Goal: Task Accomplishment & Management: Manage account settings

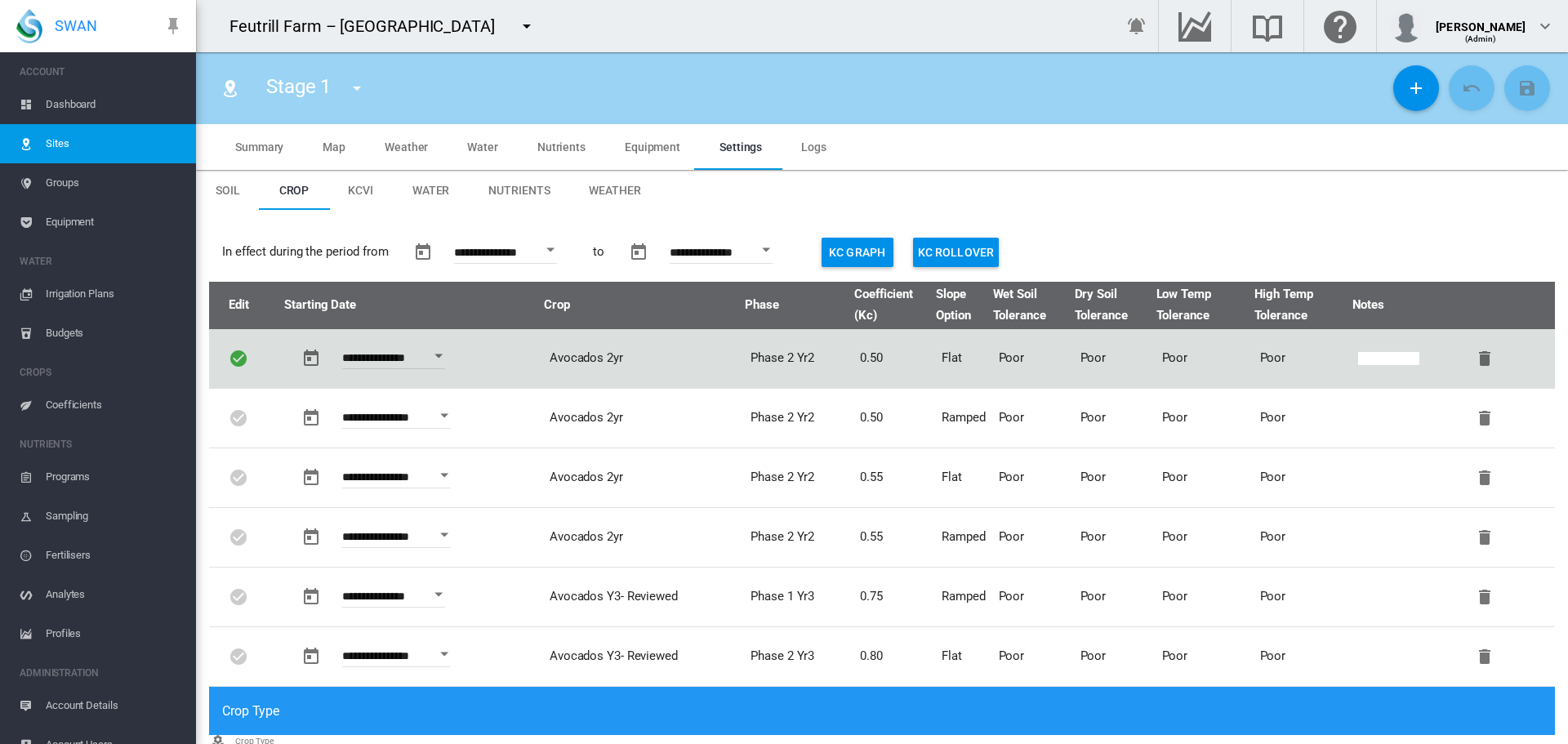
click at [517, 25] on md-icon "icon-menu-down" at bounding box center [527, 27] width 20 height 20
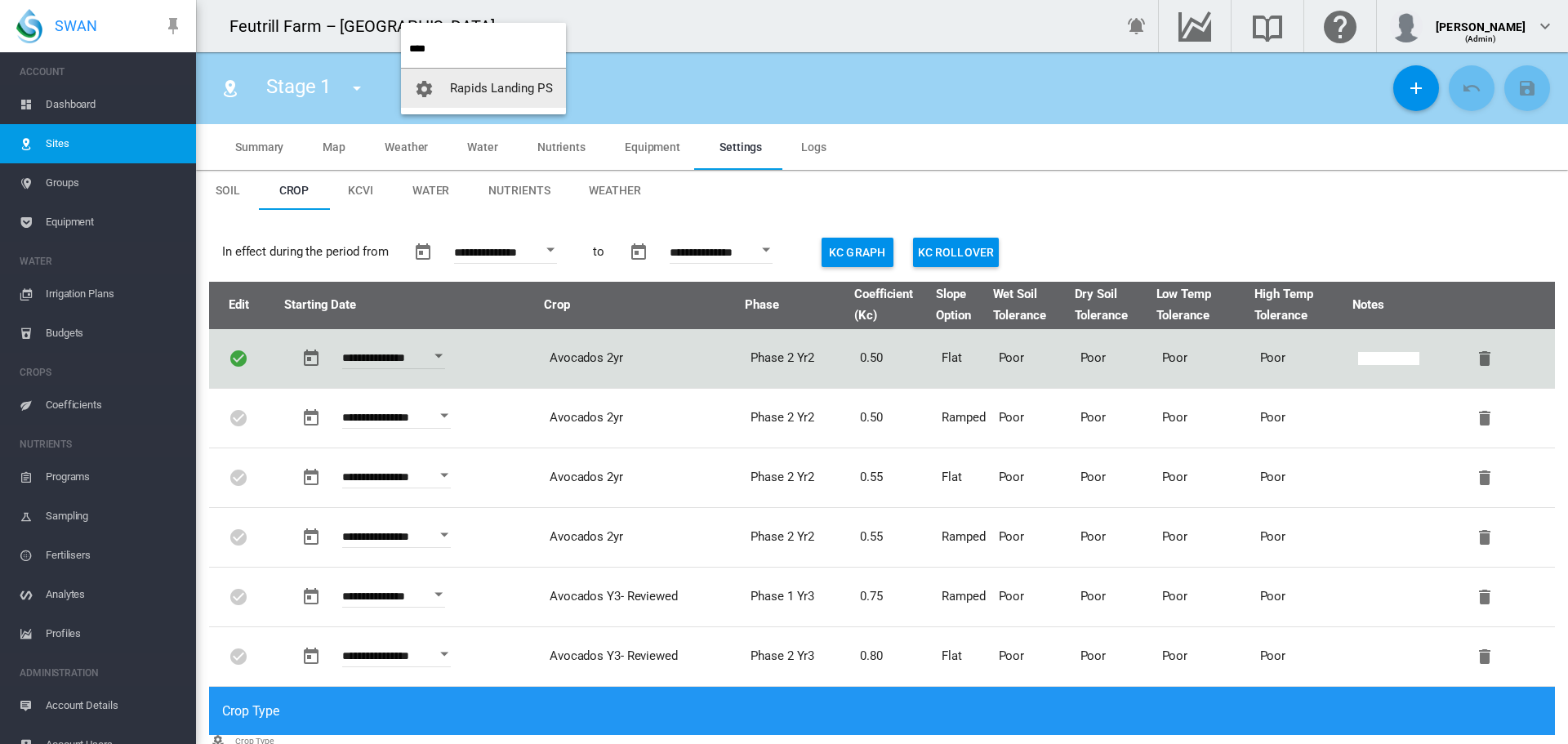
type input "****"
click at [451, 105] on button "Rapids Landing PS" at bounding box center [483, 88] width 165 height 39
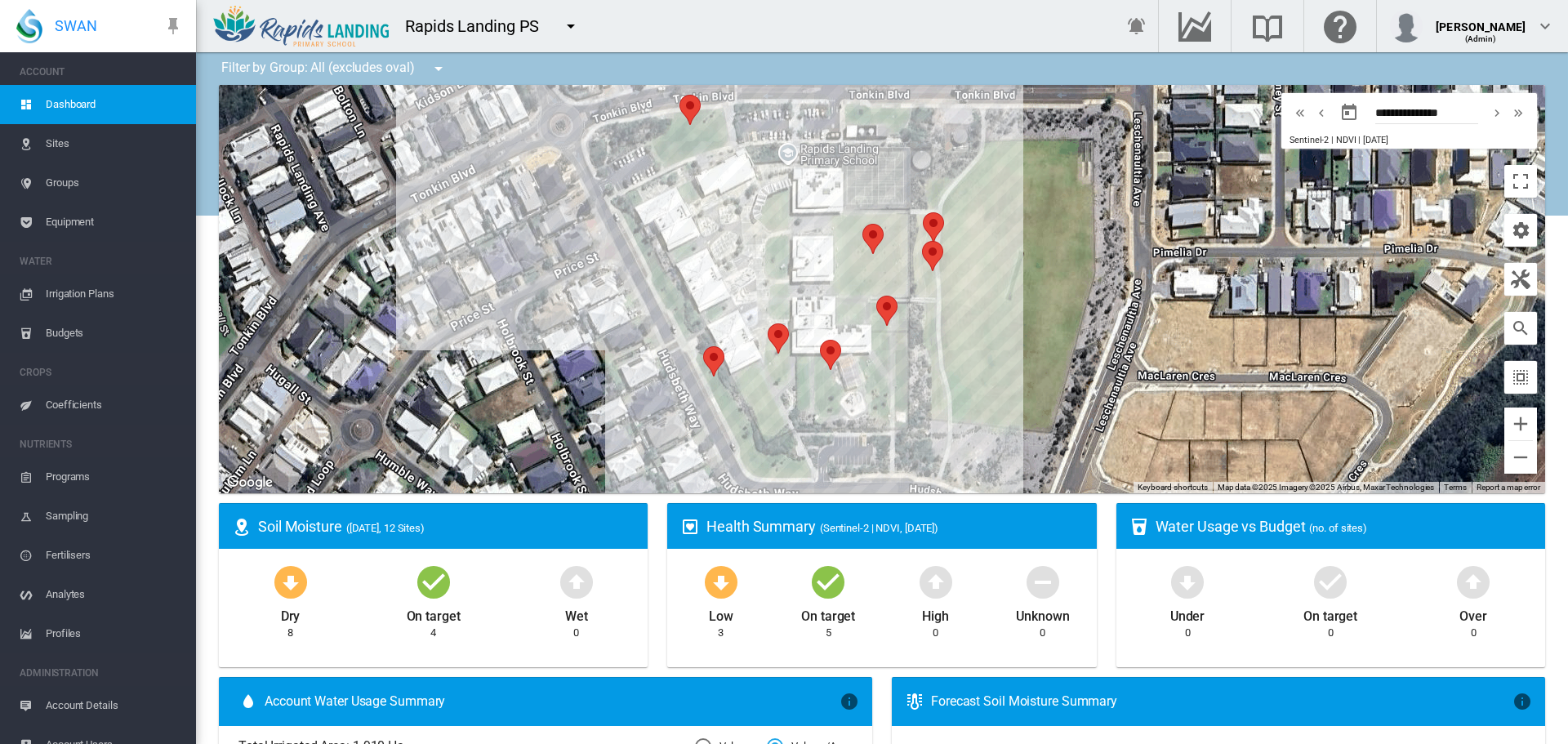
click at [89, 141] on span "Sites" at bounding box center [114, 143] width 138 height 39
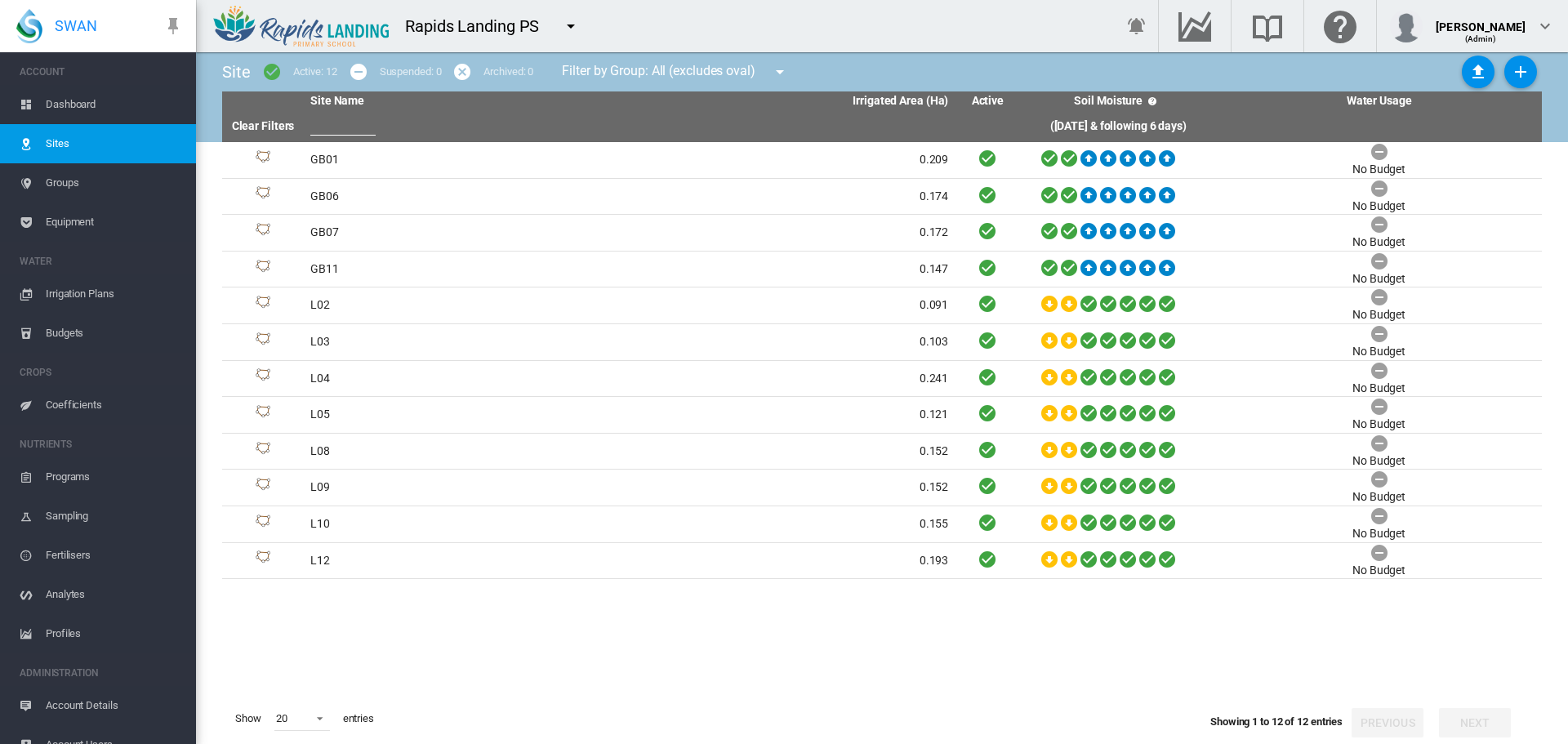
click at [73, 299] on span "Irrigation Plans" at bounding box center [114, 293] width 138 height 39
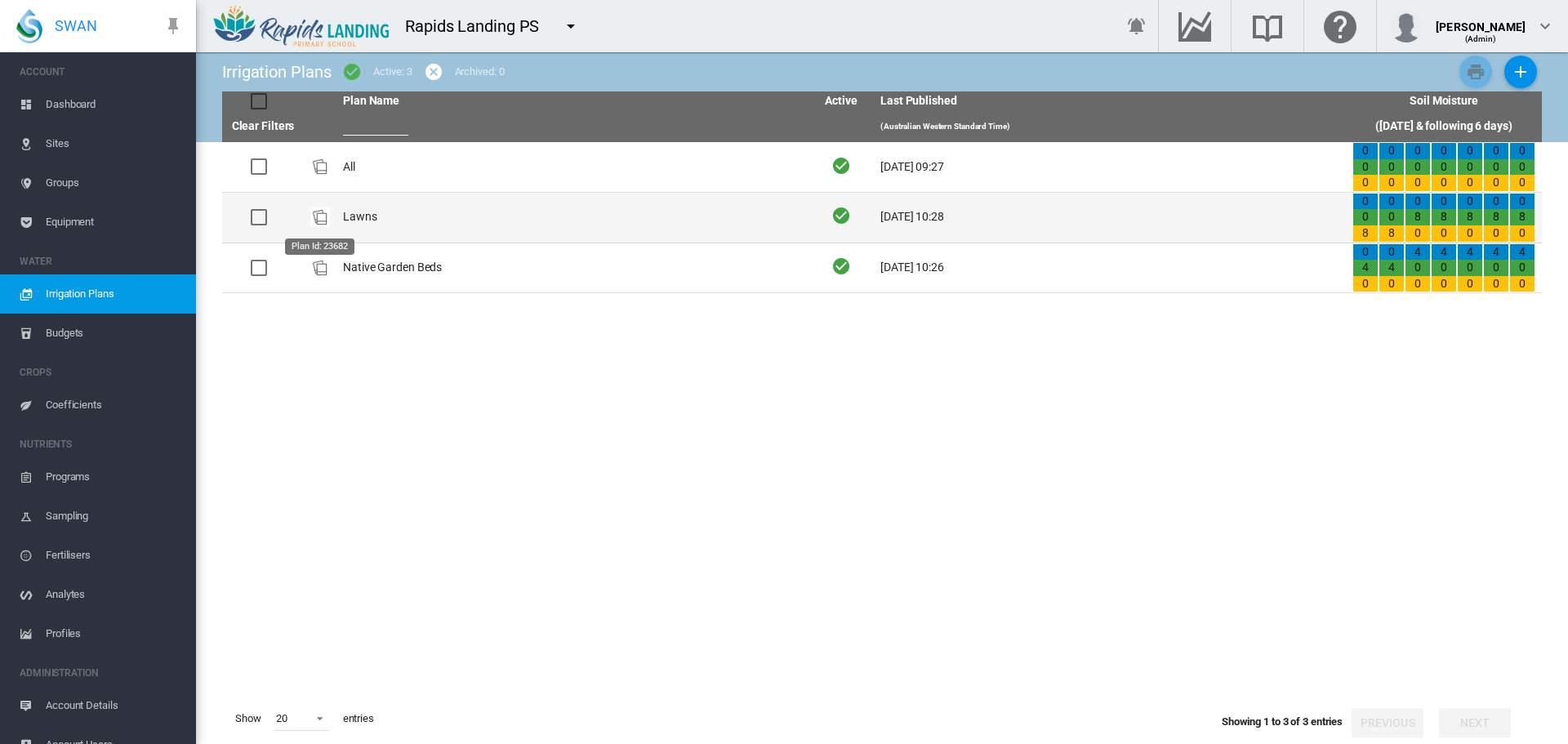
click at [343, 207] on td "Lawns" at bounding box center [573, 218] width 472 height 50
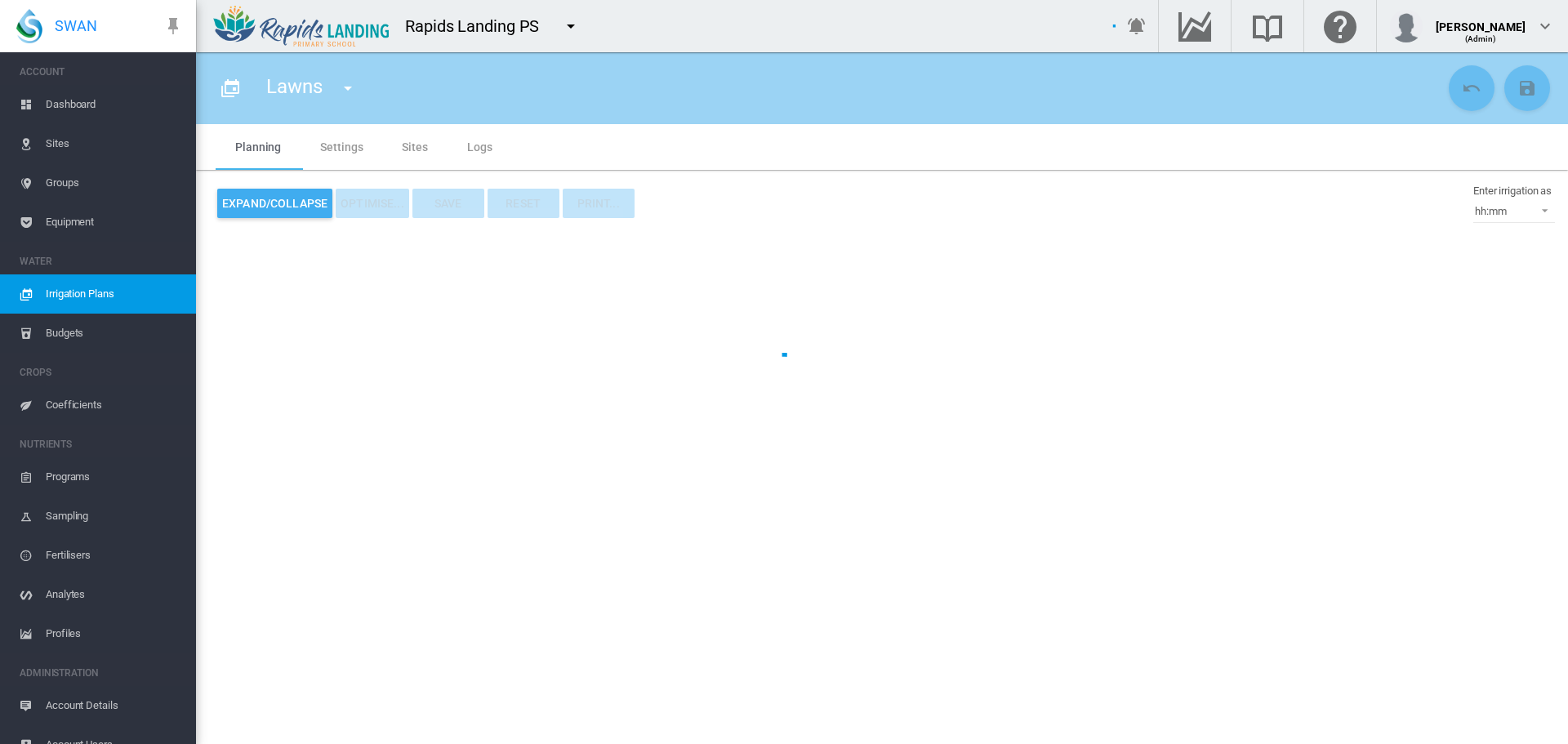
type input "*****"
type input "*"
type input "***"
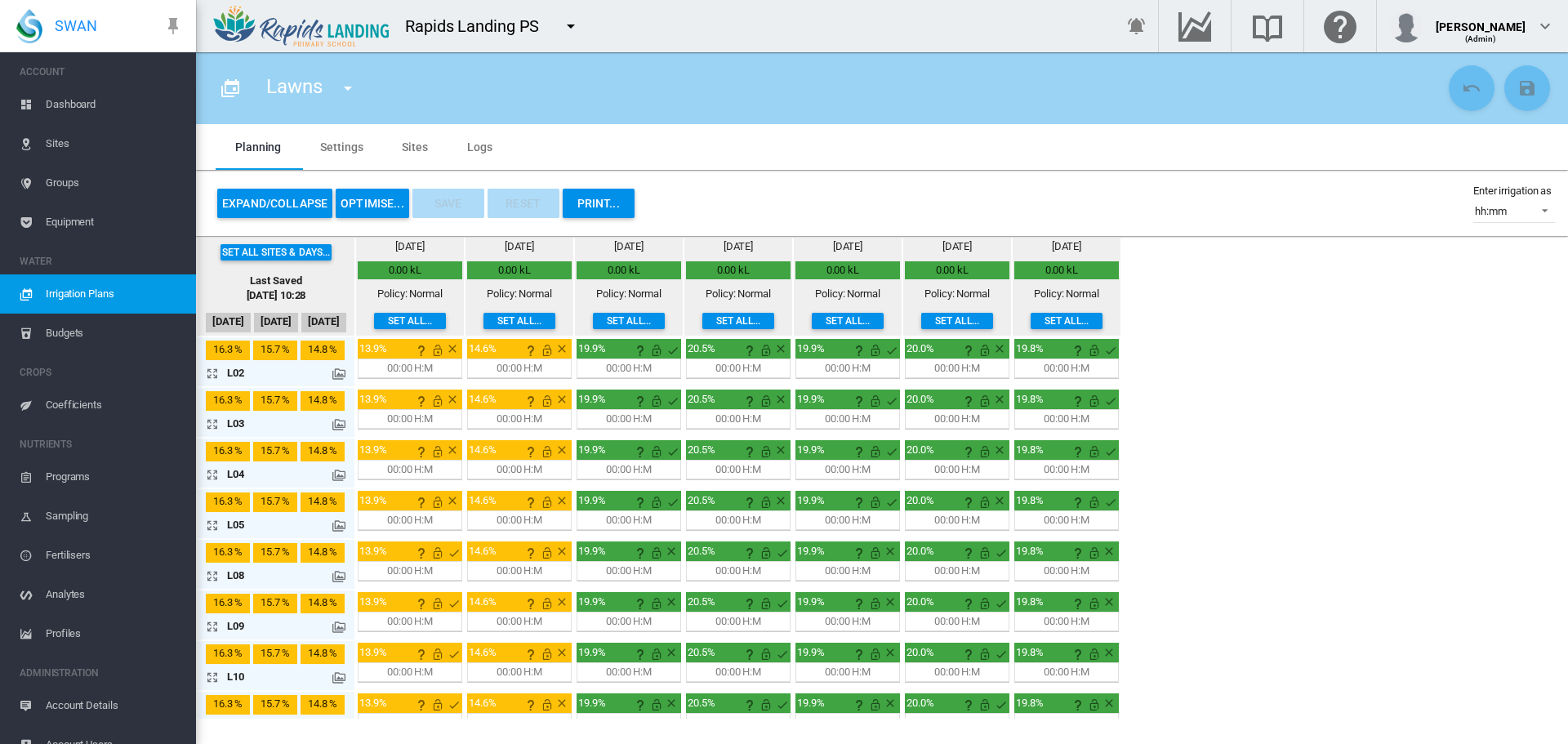
click at [343, 207] on button "OPTIMISE..." at bounding box center [372, 203] width 74 height 29
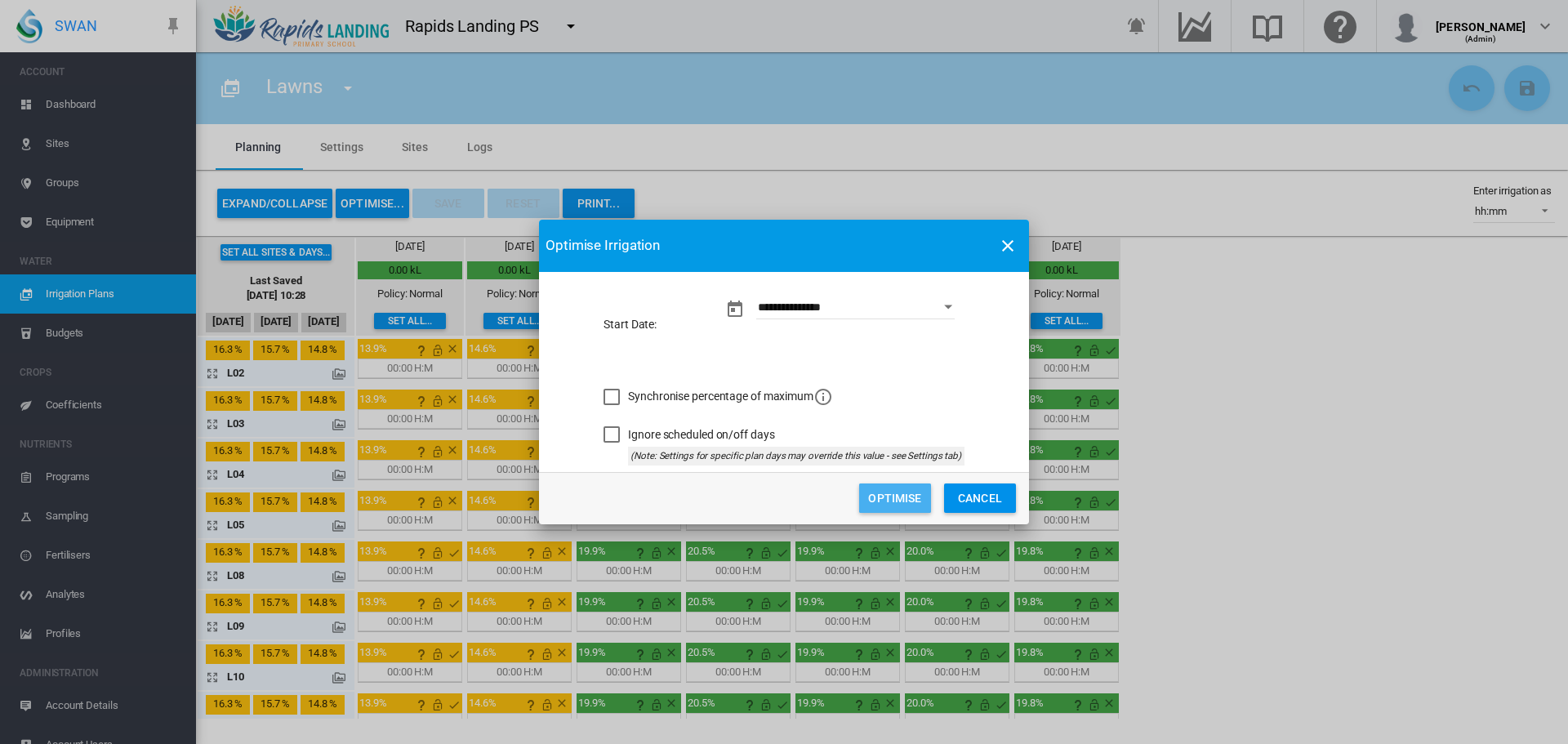
click at [917, 500] on button "Optimise" at bounding box center [895, 497] width 72 height 29
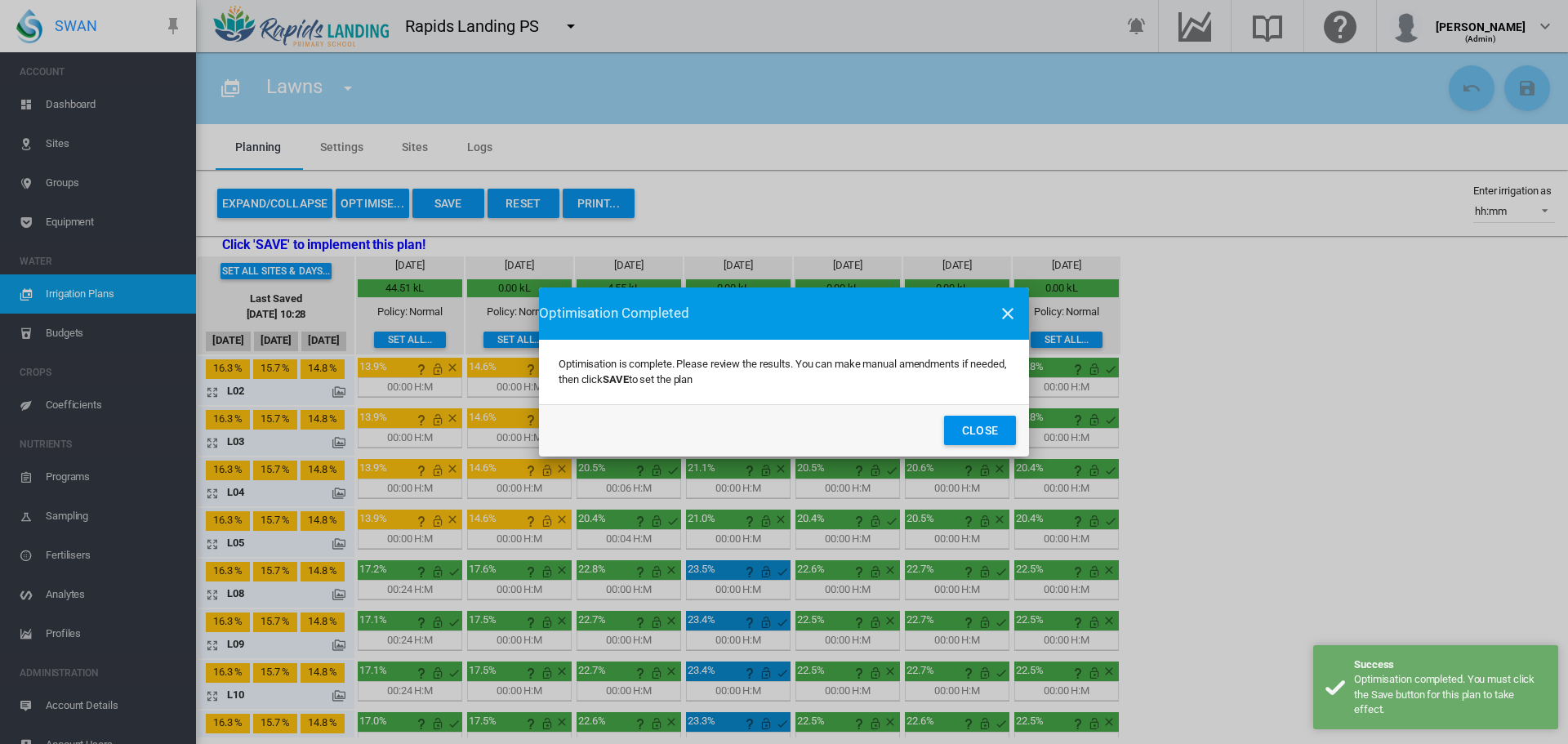
click at [985, 432] on button "Close" at bounding box center [980, 430] width 72 height 29
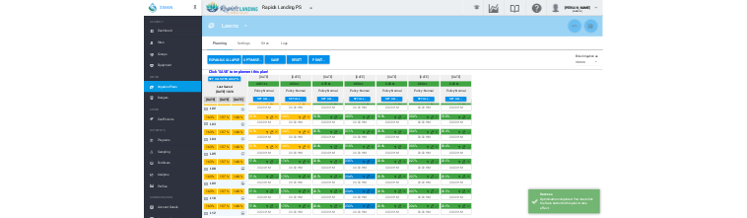
scroll to position [29, 0]
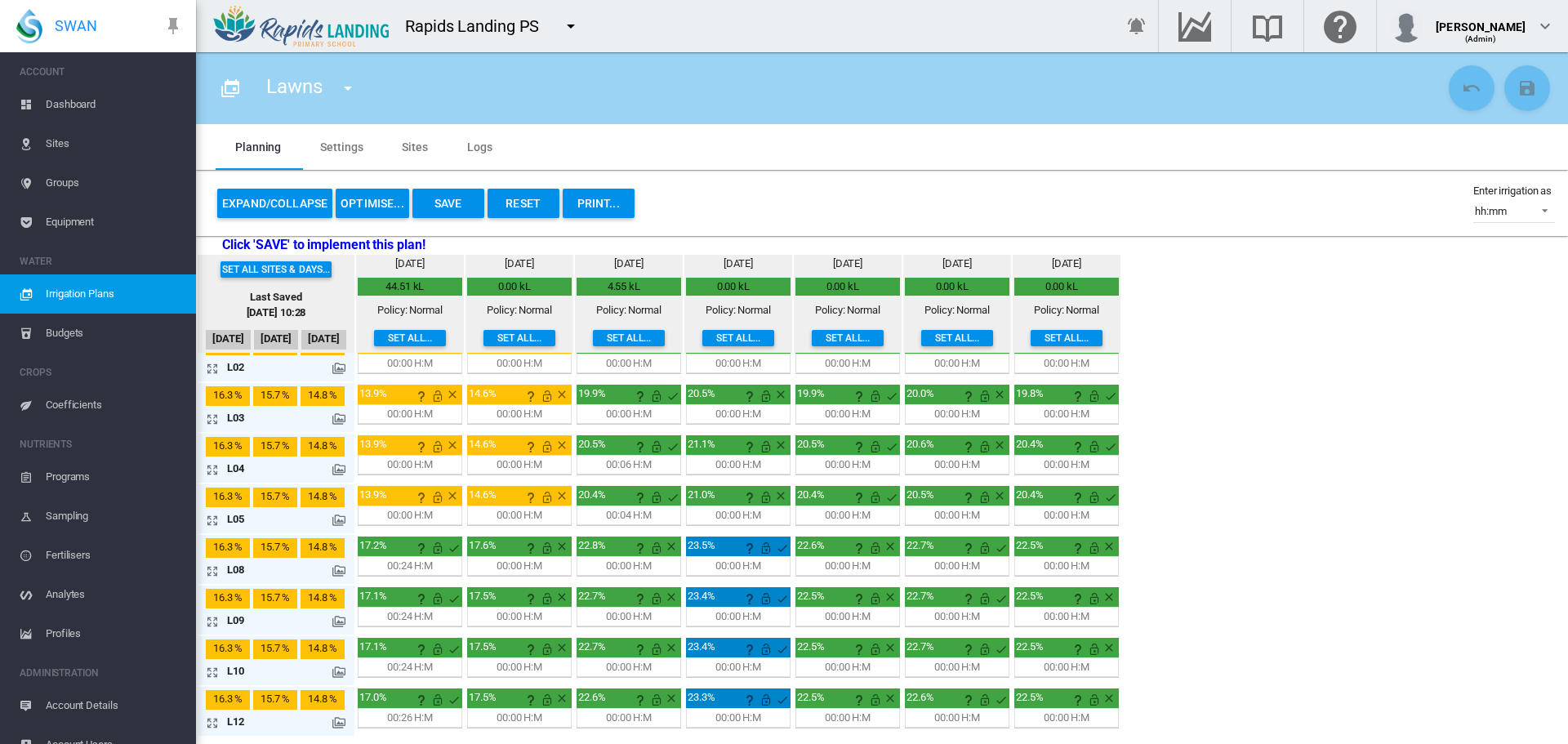
click at [467, 200] on button "Save" at bounding box center [448, 203] width 72 height 29
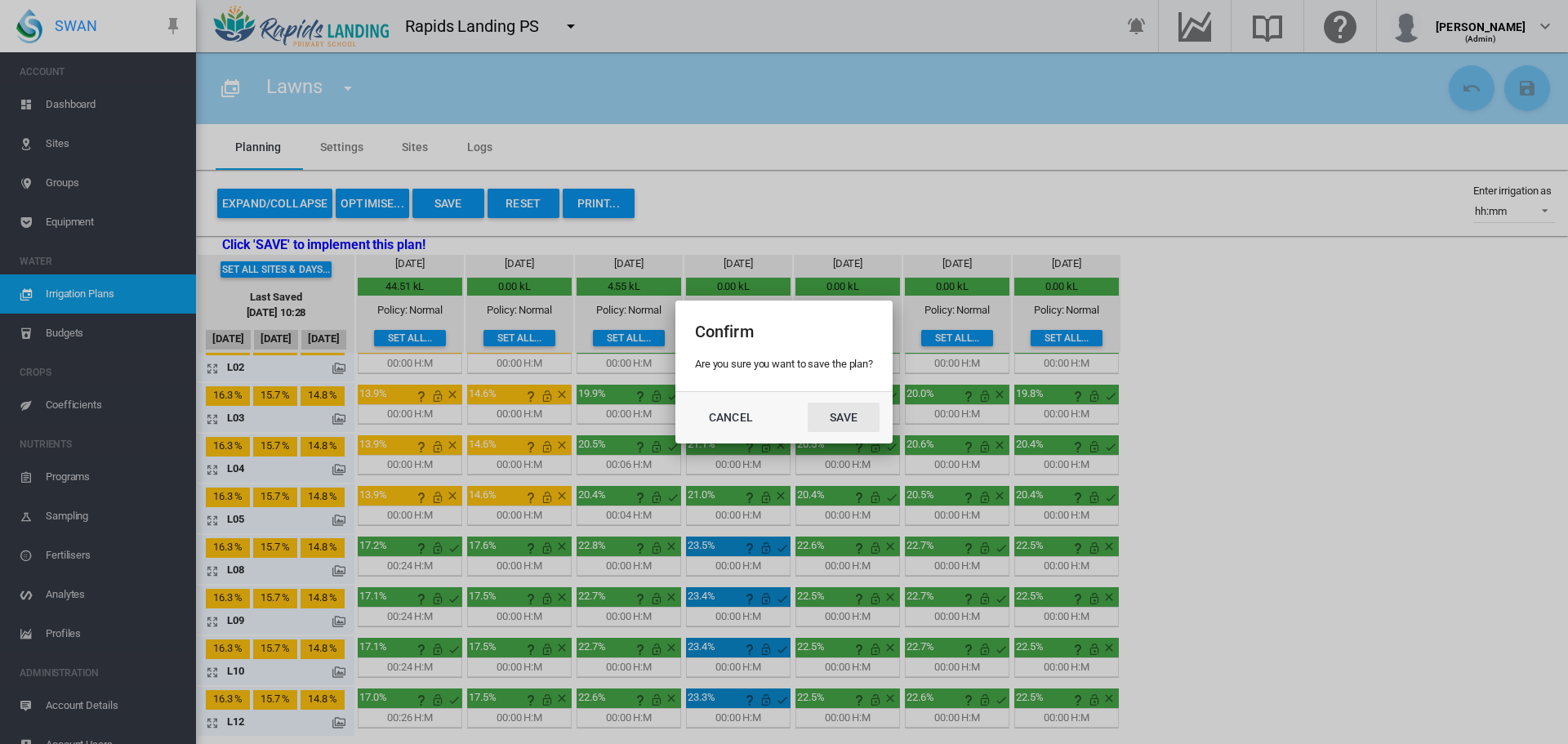
click at [848, 416] on button "Save" at bounding box center [844, 417] width 72 height 29
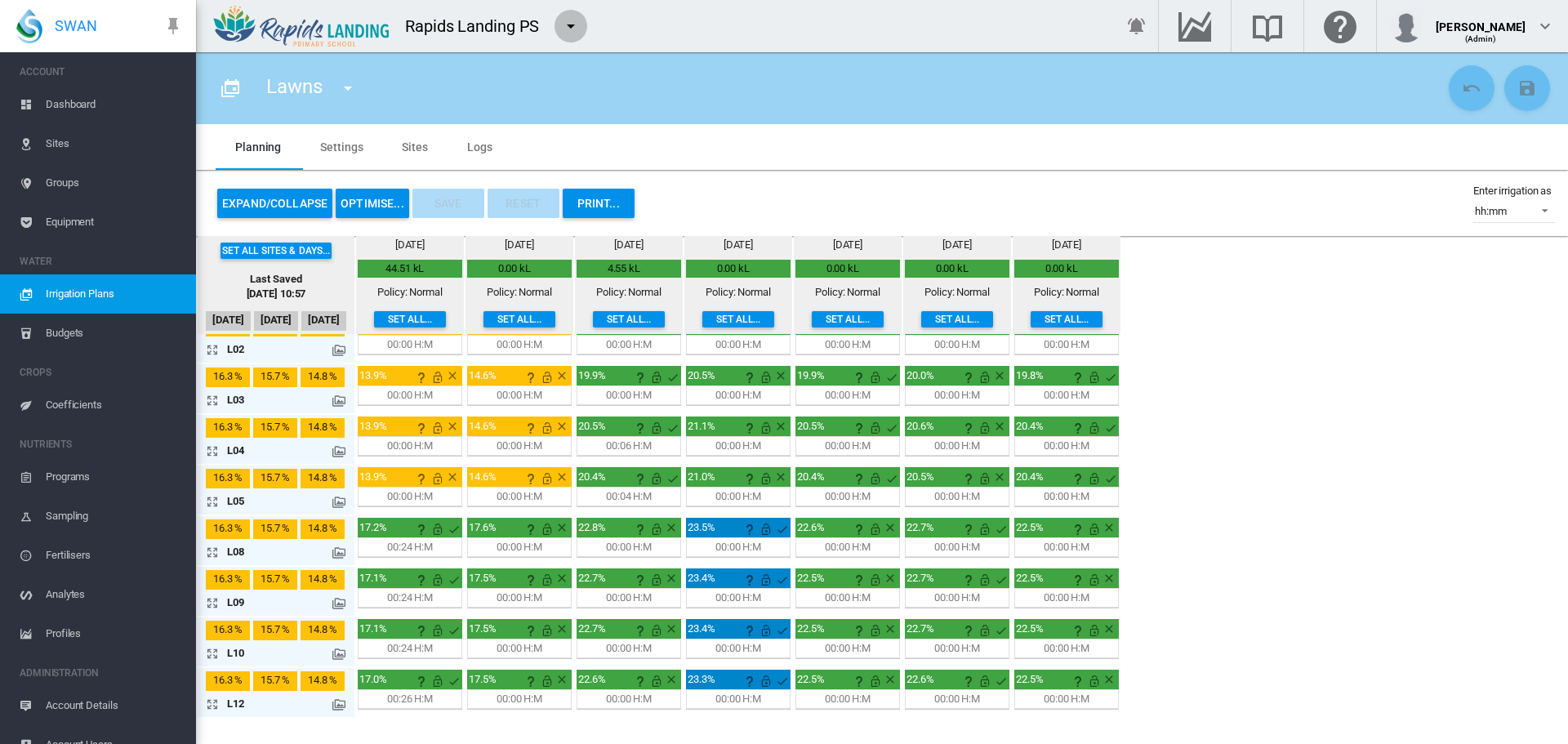
click at [571, 28] on md-icon "icon-menu-down" at bounding box center [571, 27] width 20 height 20
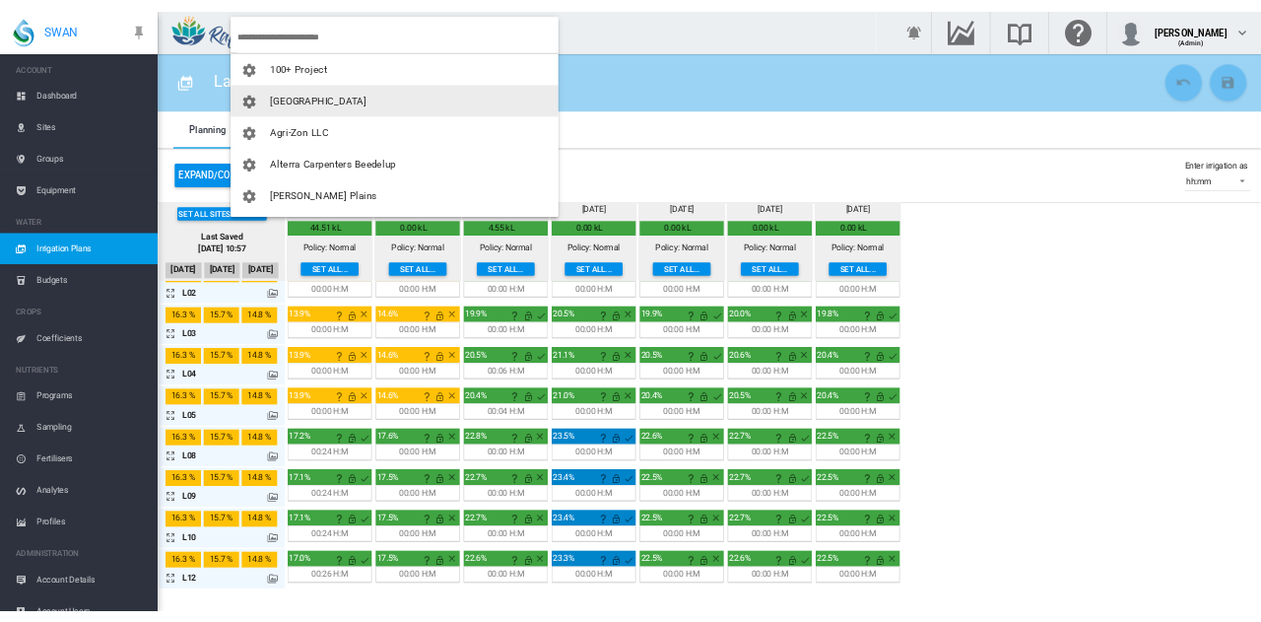
scroll to position [28, 0]
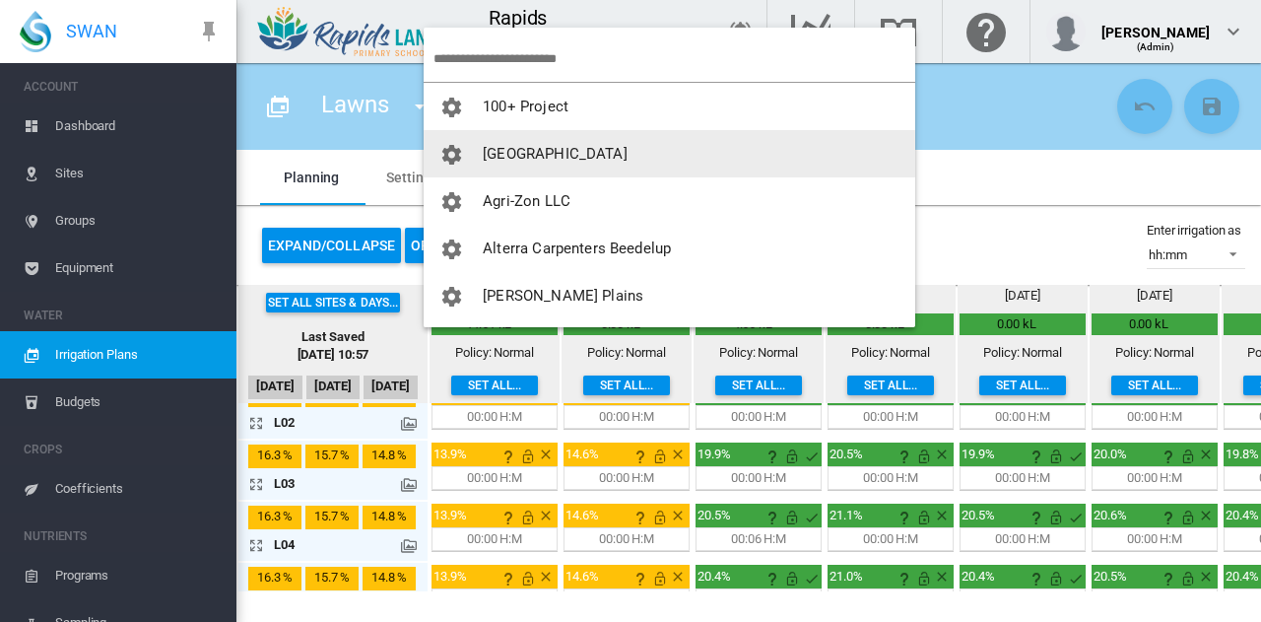
click at [638, 66] on input "search" at bounding box center [675, 58] width 482 height 46
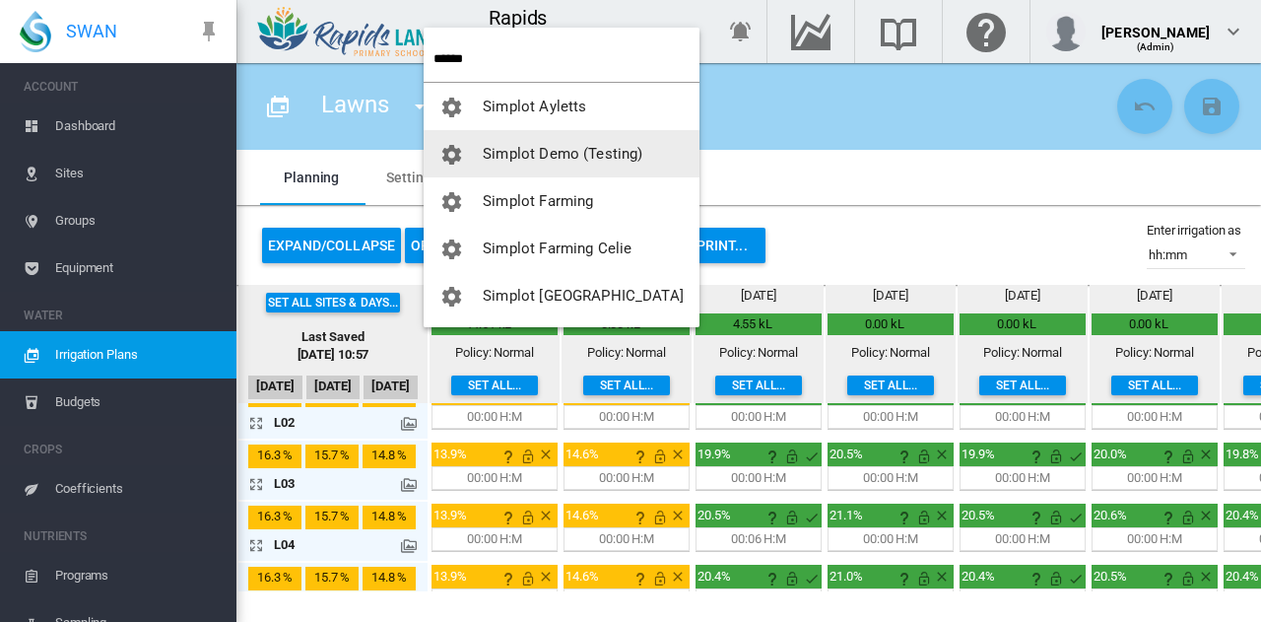
type input "******"
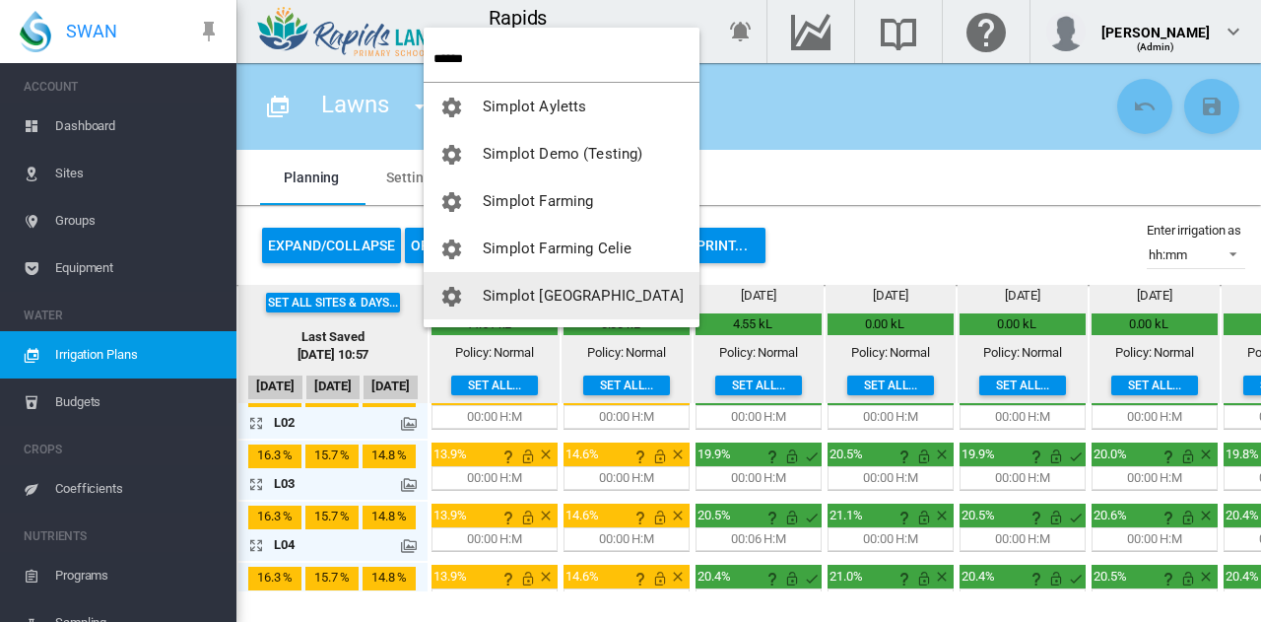
click at [590, 279] on button "Simplot [GEOGRAPHIC_DATA]" at bounding box center [562, 295] width 276 height 47
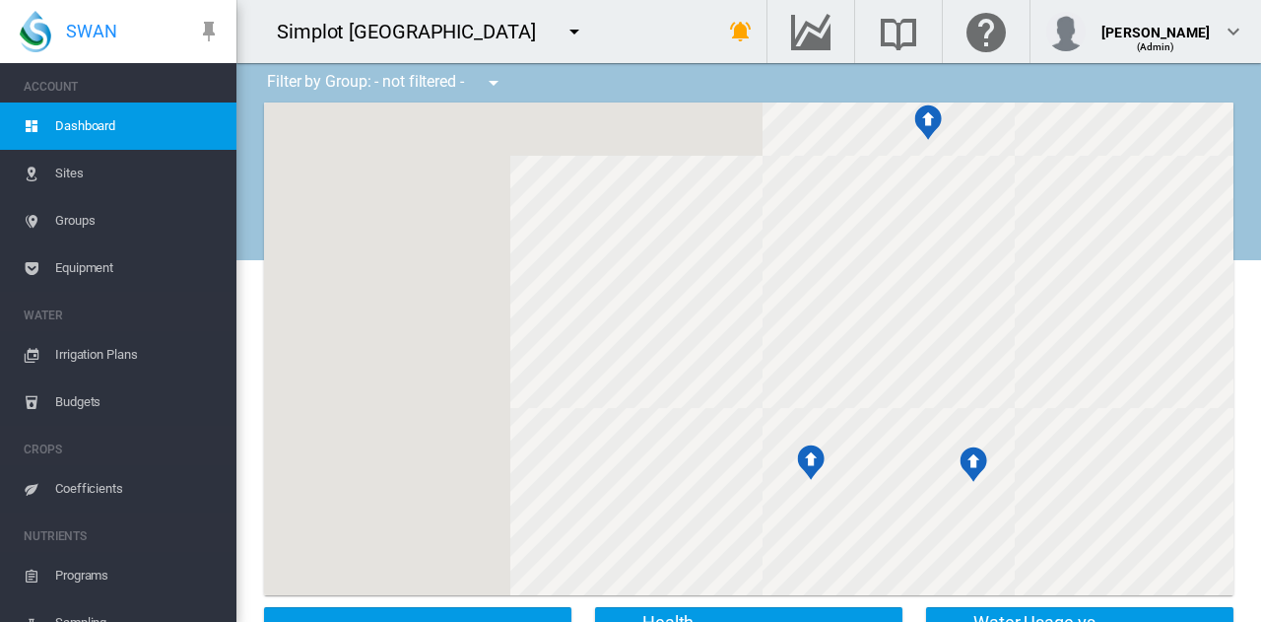
scroll to position [300, 0]
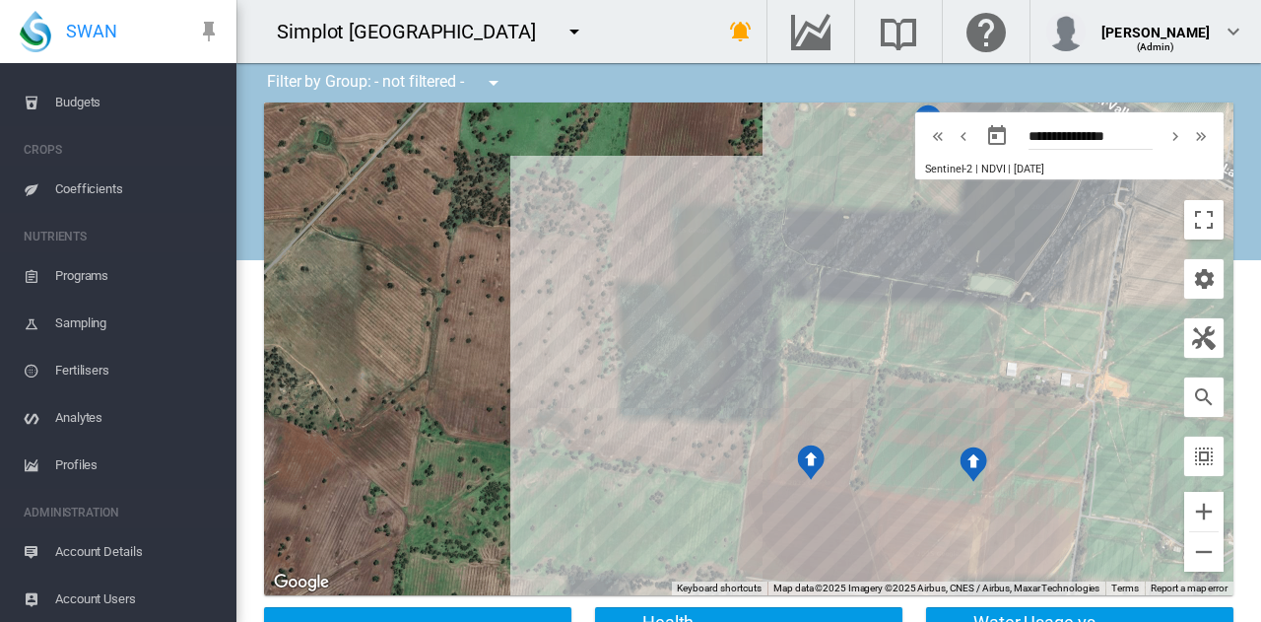
click at [146, 557] on span "Account Details" at bounding box center [138, 551] width 166 height 47
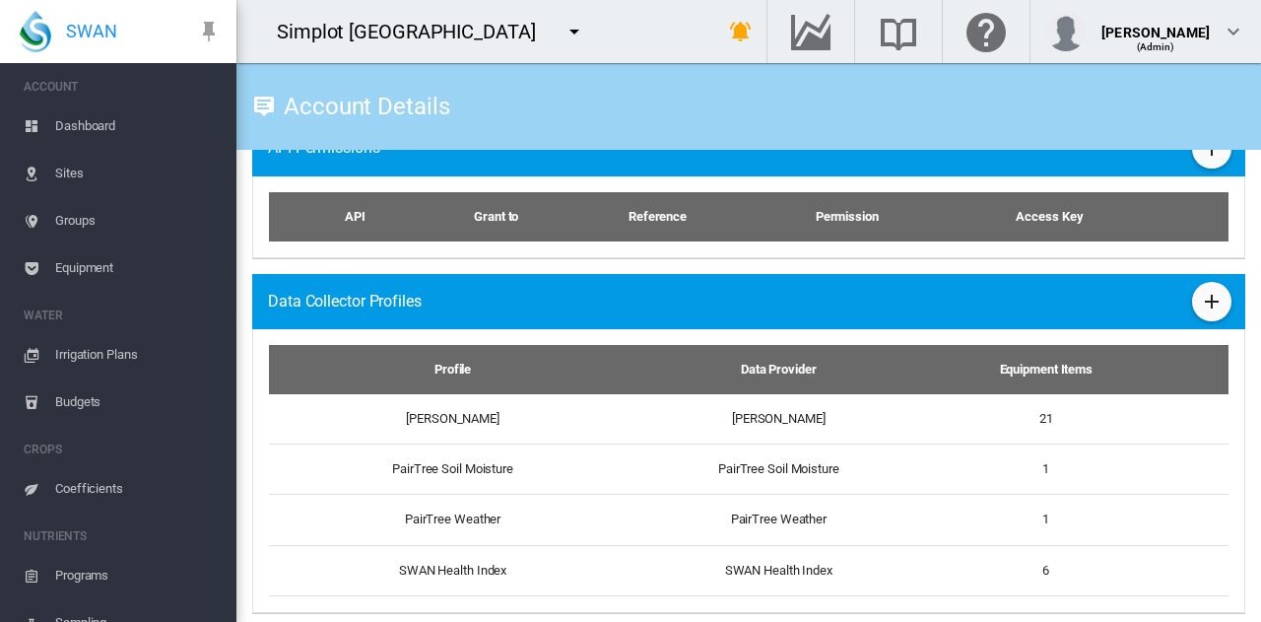
click at [52, 176] on link "Sites" at bounding box center [118, 173] width 237 height 47
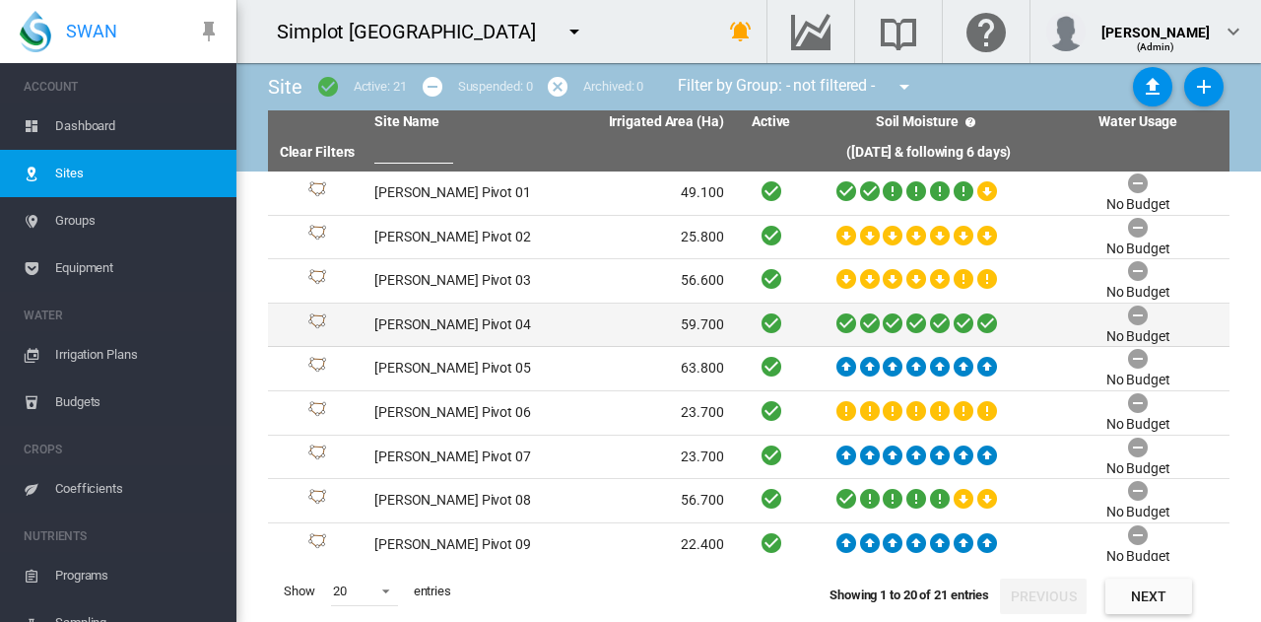
click at [432, 322] on td "[PERSON_NAME] Pivot 04" at bounding box center [458, 325] width 182 height 43
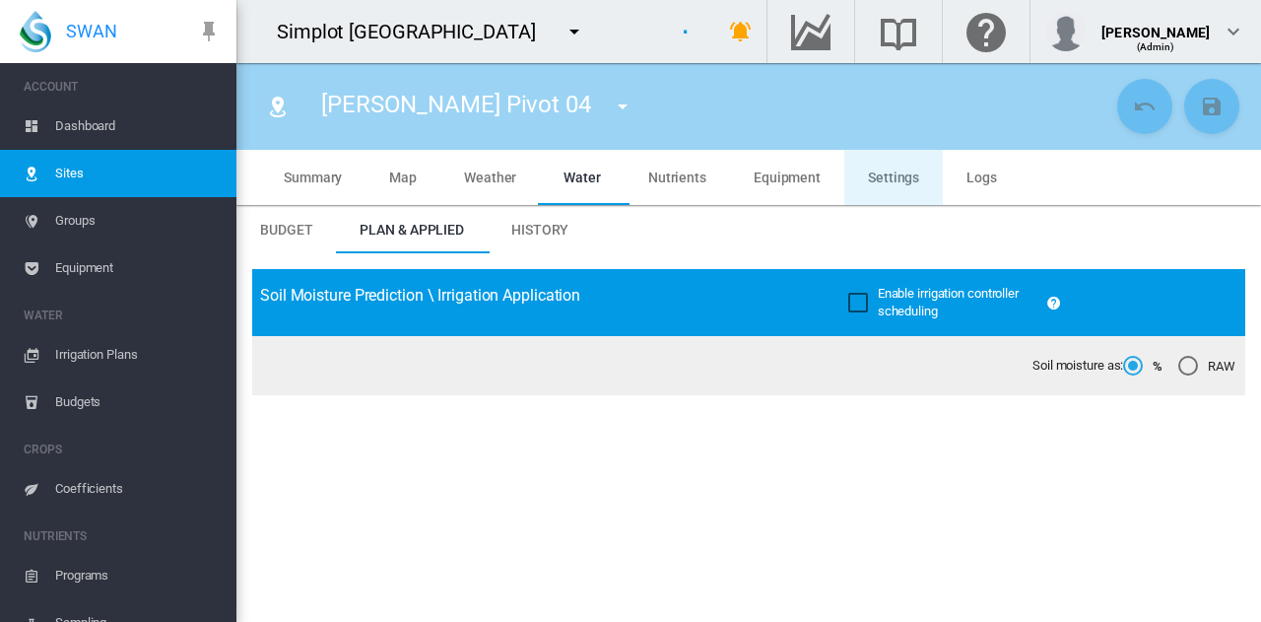
click at [874, 177] on span "Settings" at bounding box center [893, 177] width 51 height 16
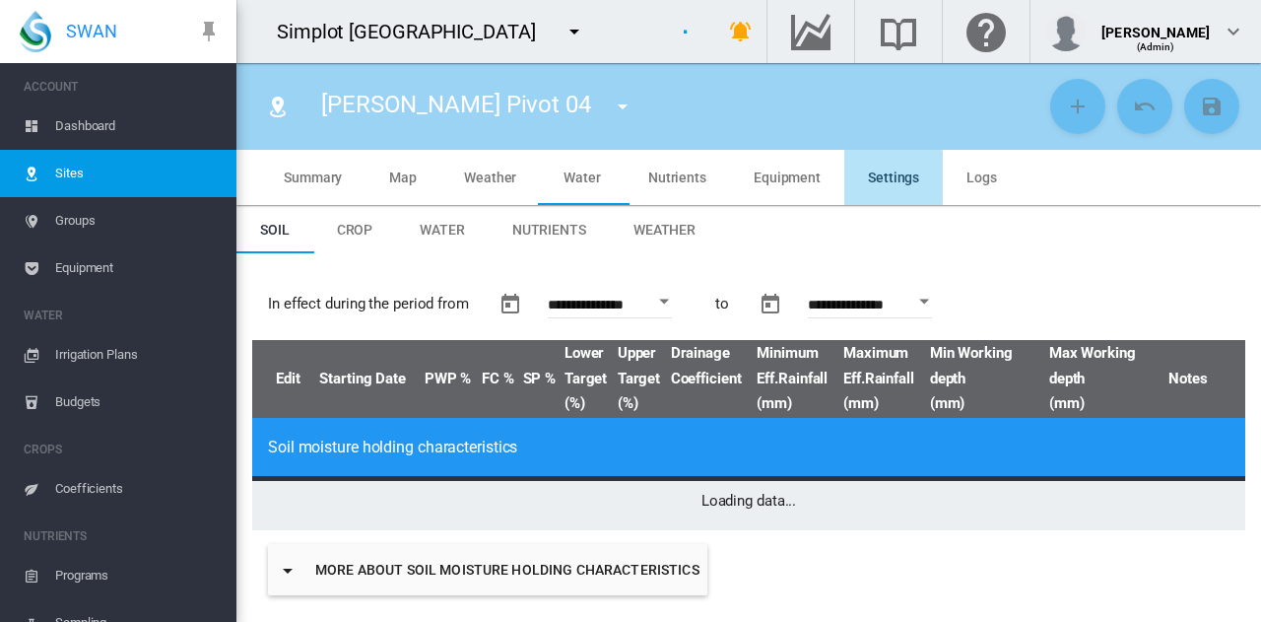
click at [978, 181] on span "Logs" at bounding box center [982, 177] width 31 height 16
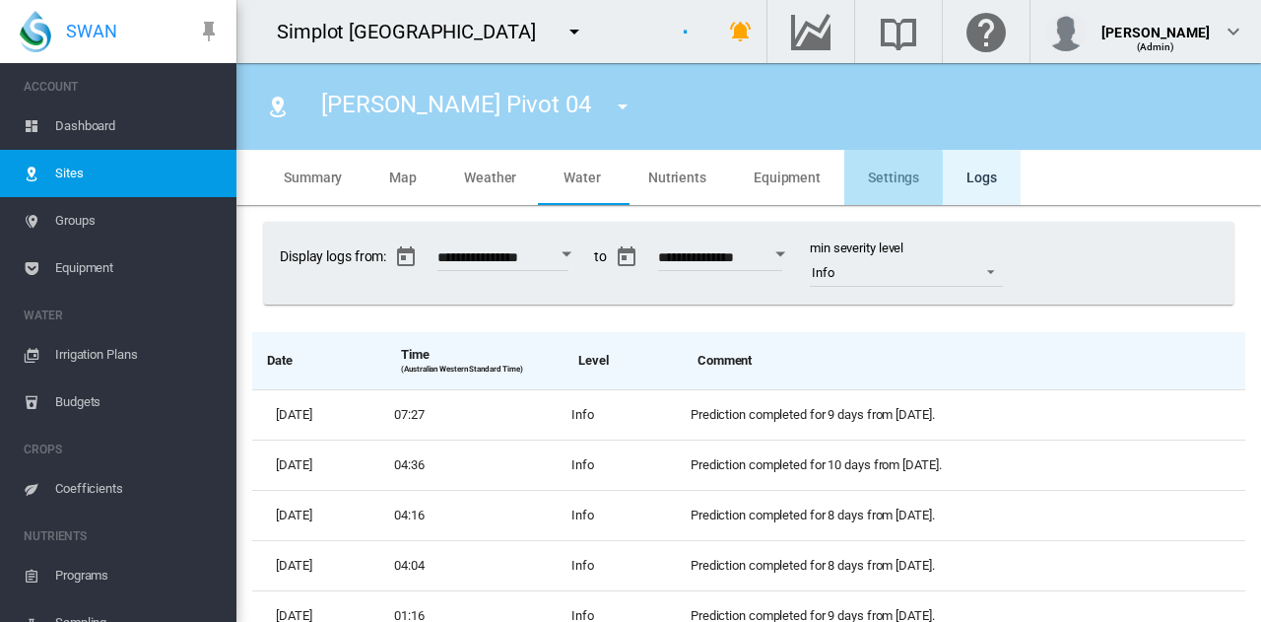
click at [140, 274] on span "Equipment" at bounding box center [138, 267] width 166 height 47
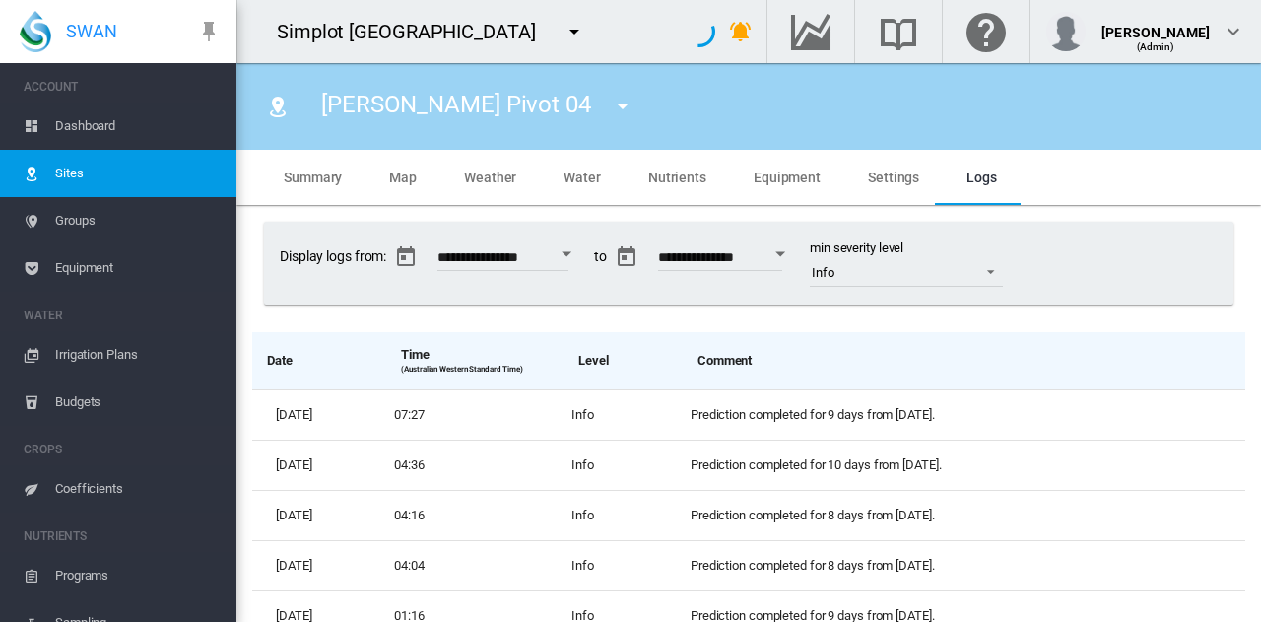
click at [101, 273] on span "Equipment" at bounding box center [138, 267] width 166 height 47
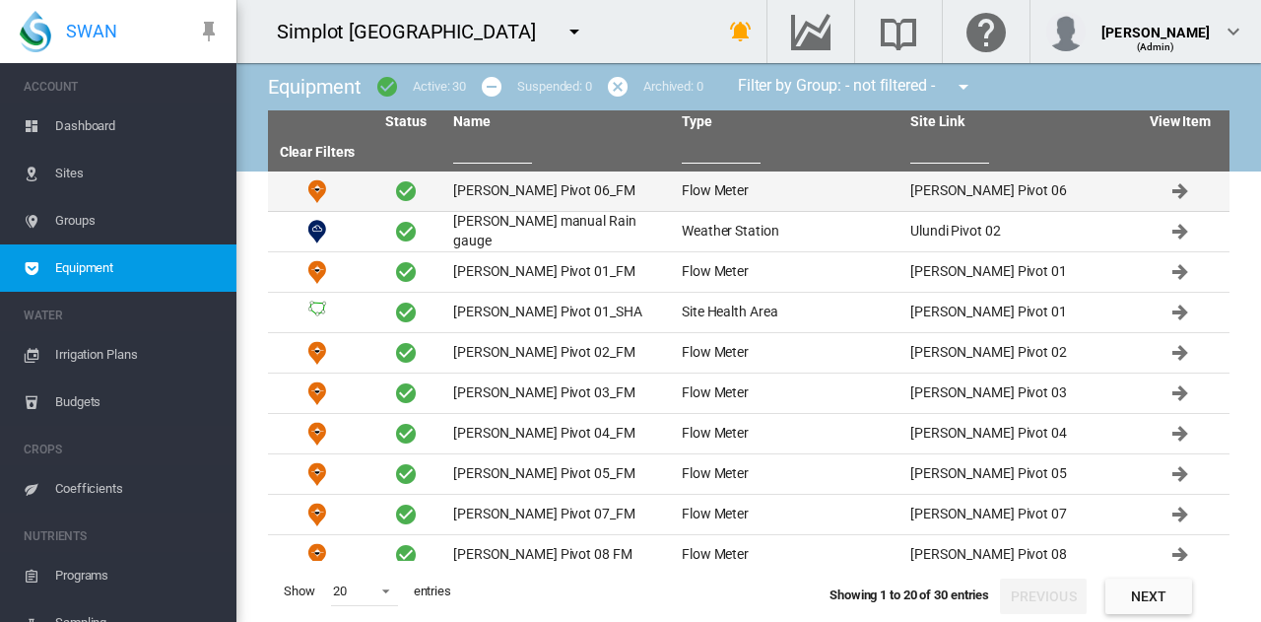
click at [541, 196] on td "[PERSON_NAME] Pivot 06_FM" at bounding box center [559, 190] width 229 height 39
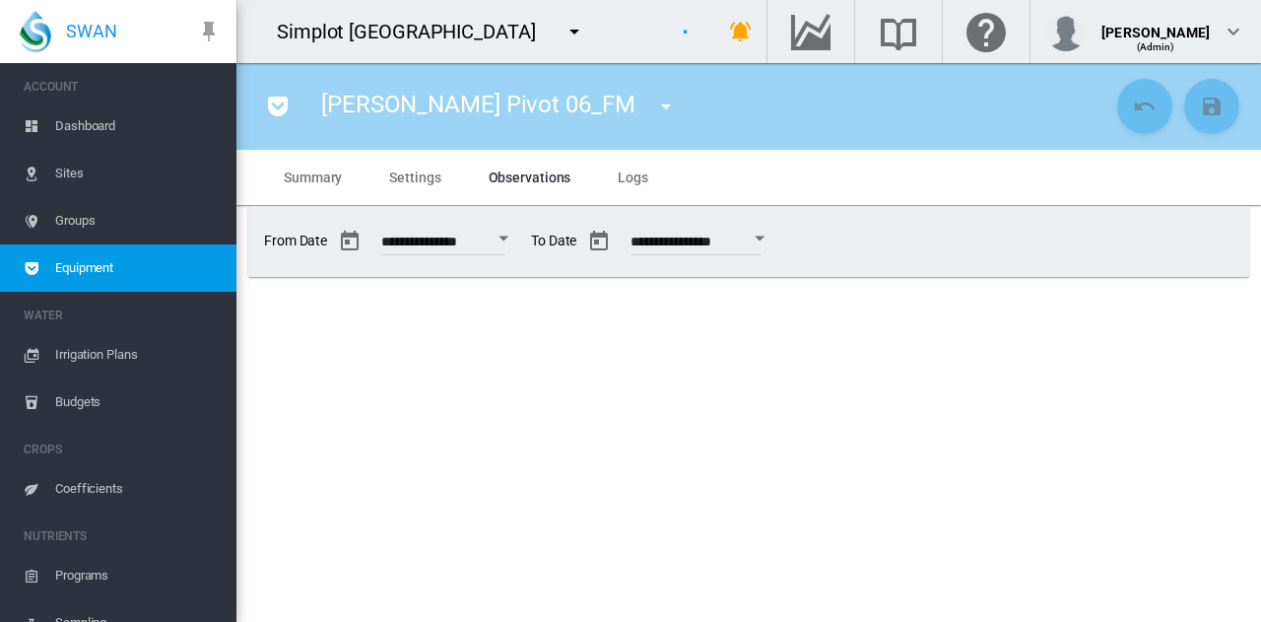
click at [83, 167] on span "Sites" at bounding box center [138, 173] width 166 height 47
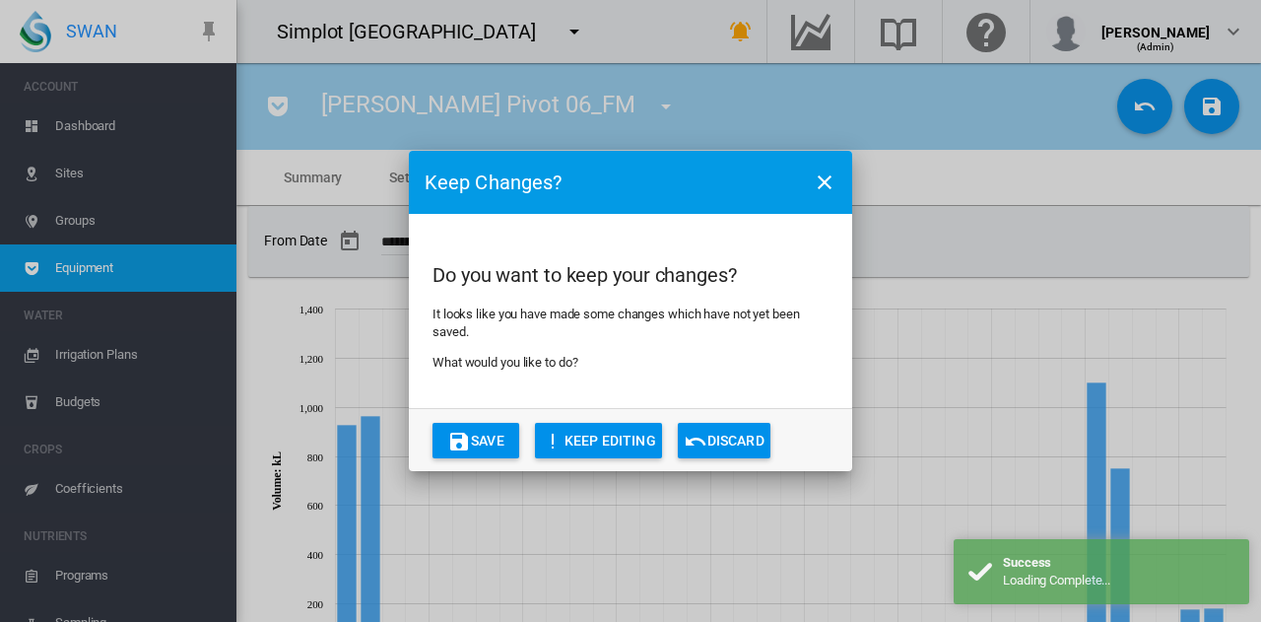
click at [742, 438] on button "Discard" at bounding box center [724, 440] width 93 height 35
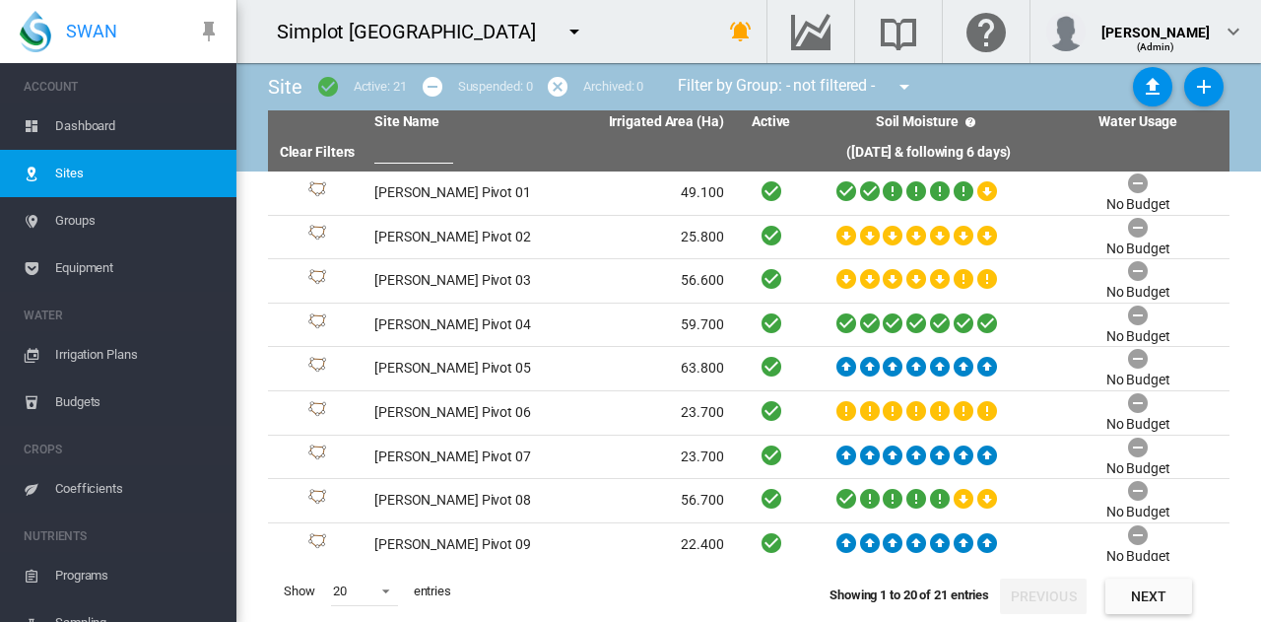
click at [146, 265] on span "Equipment" at bounding box center [138, 267] width 166 height 47
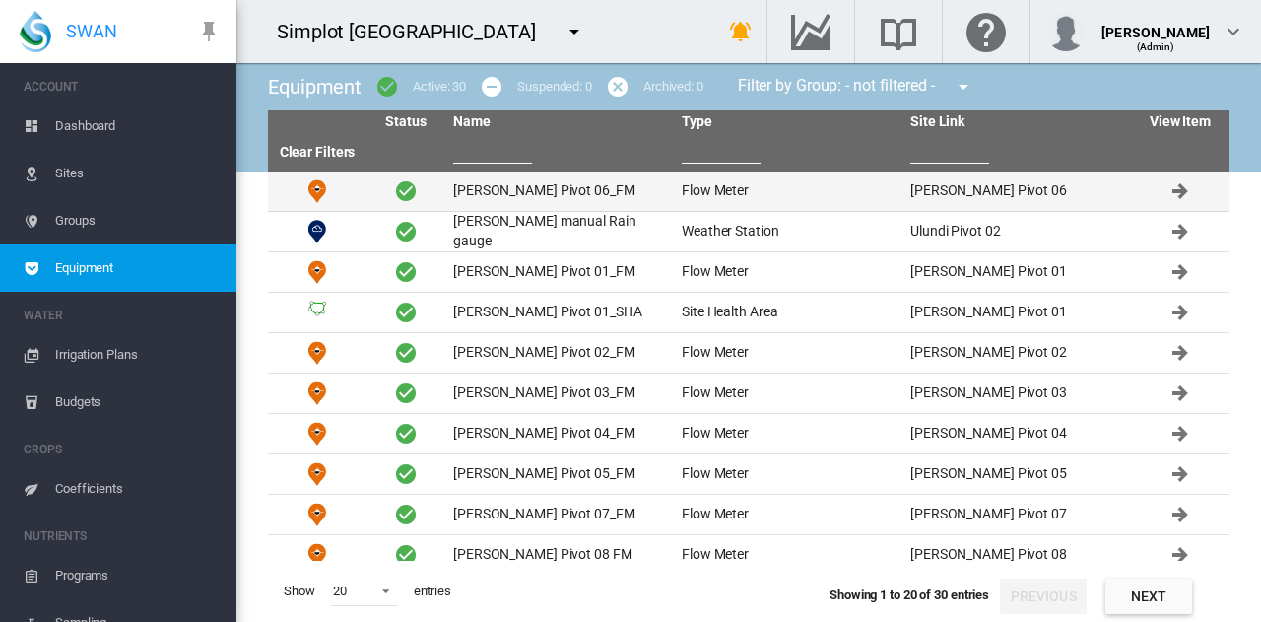
click at [510, 183] on td "[PERSON_NAME] Pivot 06_FM" at bounding box center [559, 190] width 229 height 39
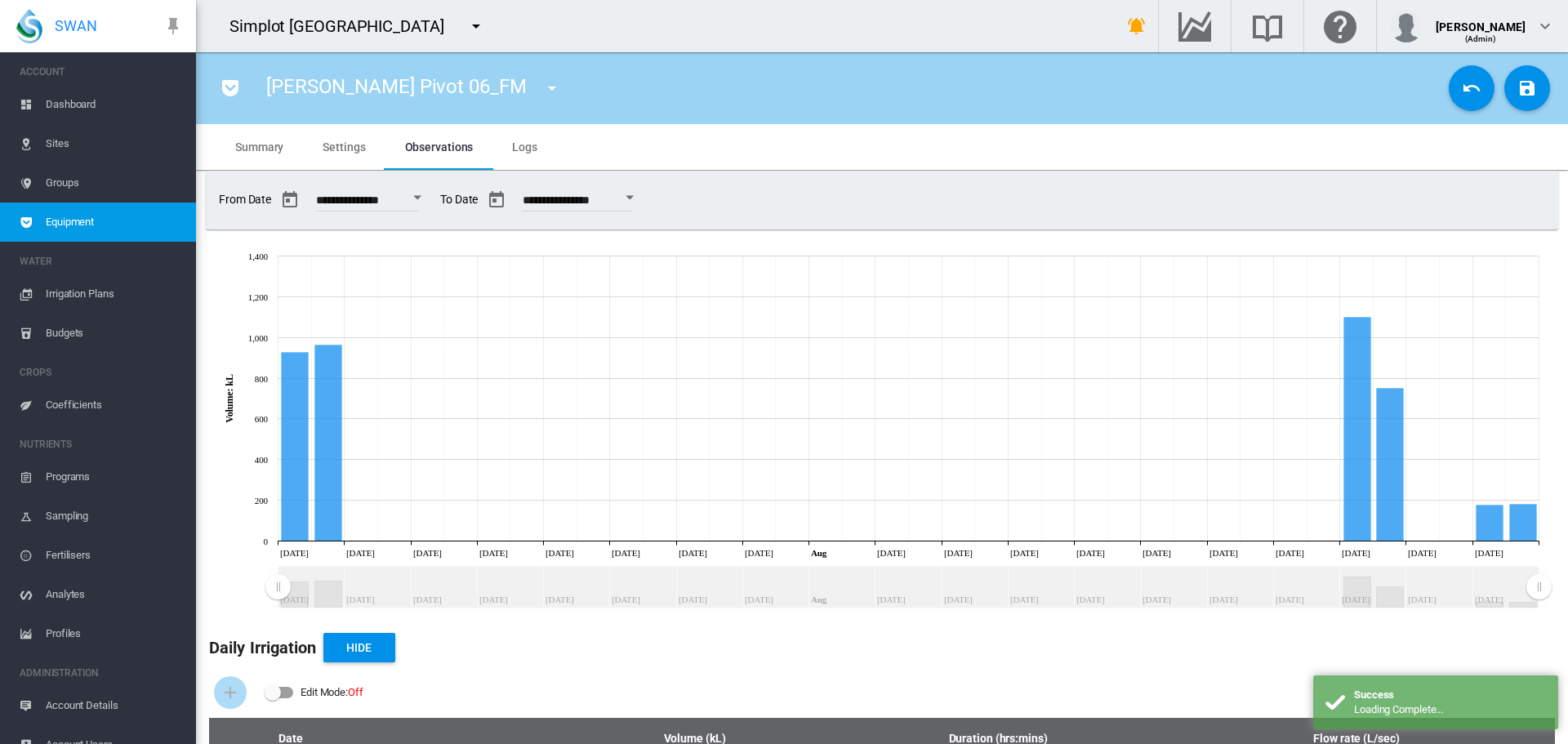
click at [542, 84] on md-icon "icon-menu-down" at bounding box center [552, 89] width 20 height 20
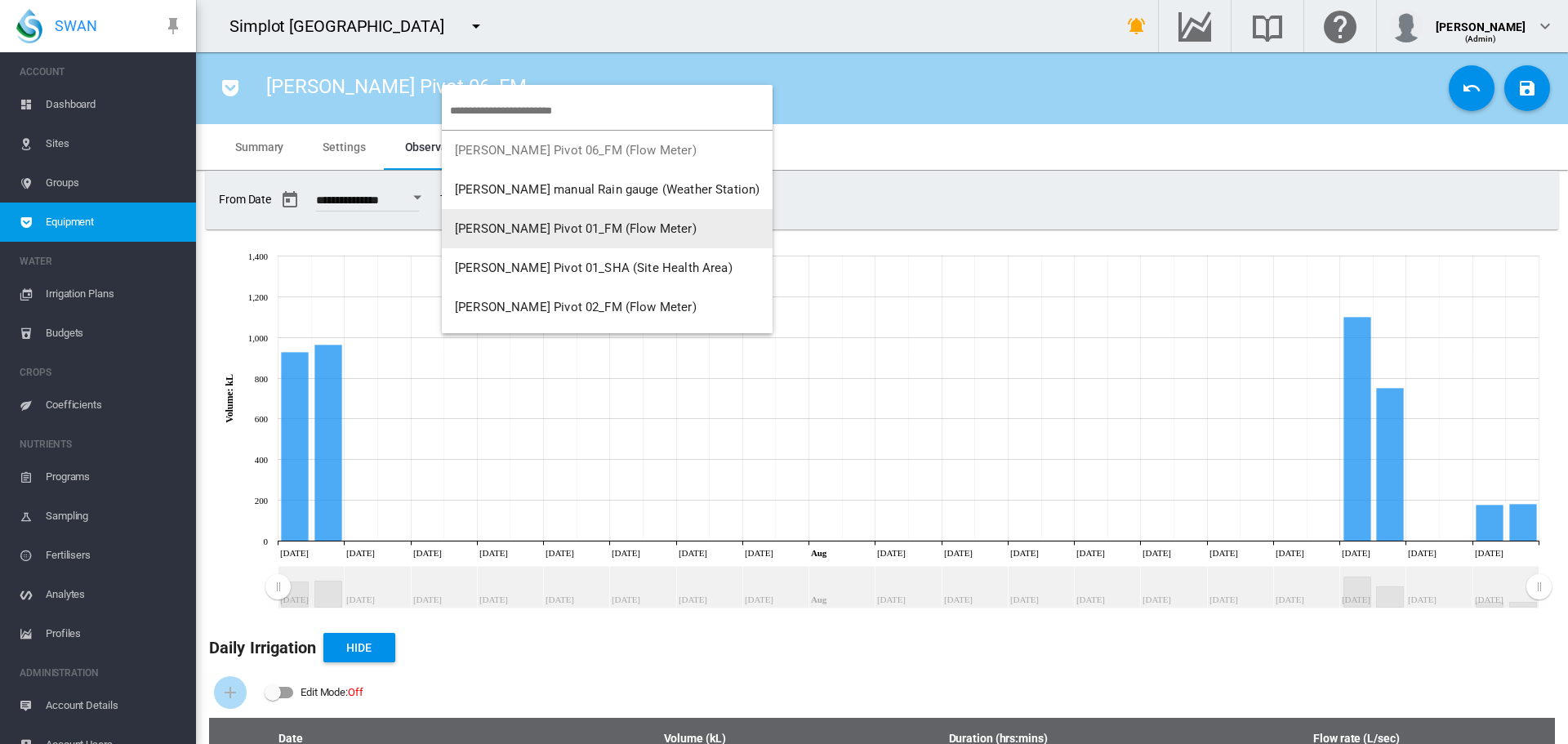
click at [505, 228] on span "[PERSON_NAME] Pivot 01_FM (Flow Meter)" at bounding box center [576, 229] width 242 height 15
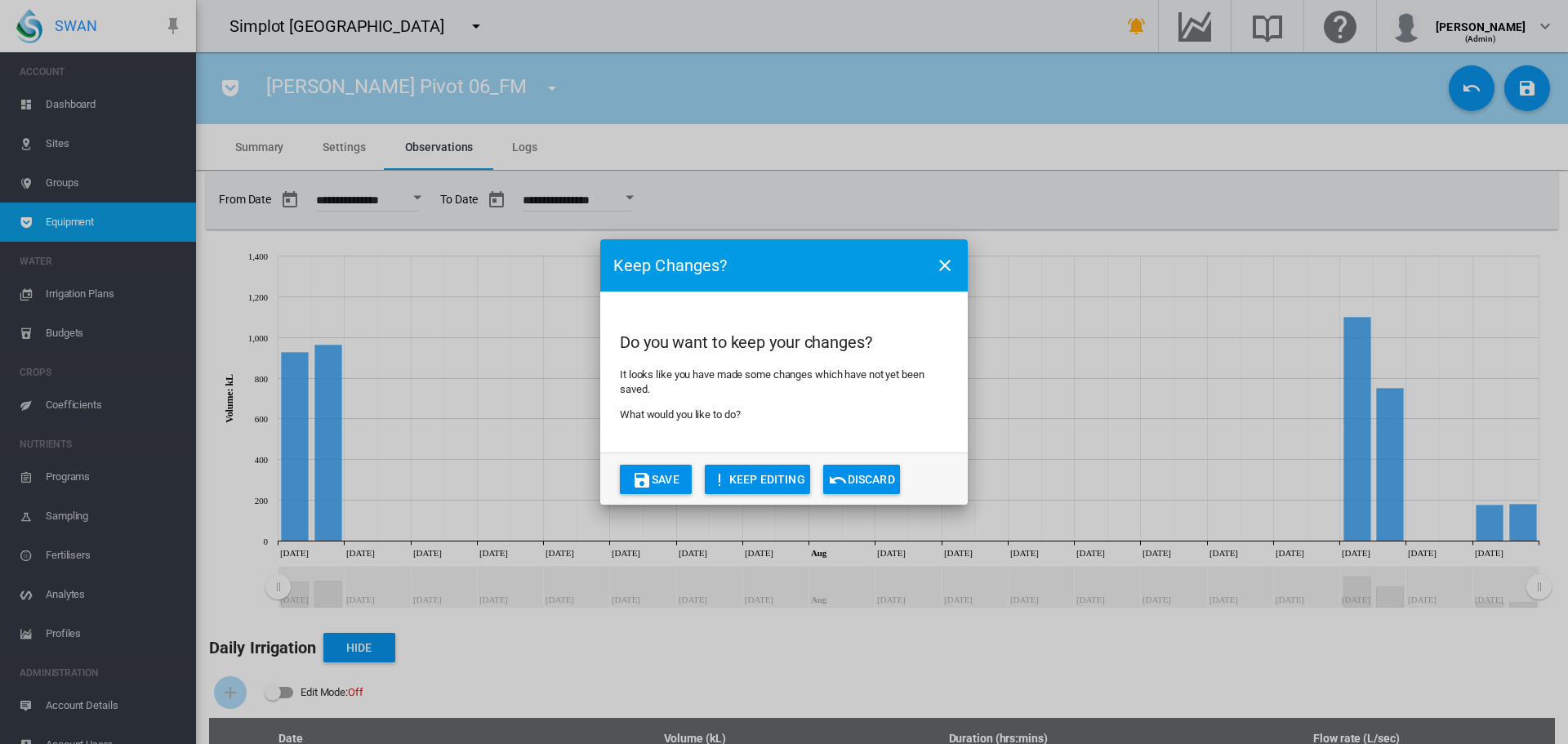
click at [855, 476] on button "Discard" at bounding box center [861, 479] width 77 height 29
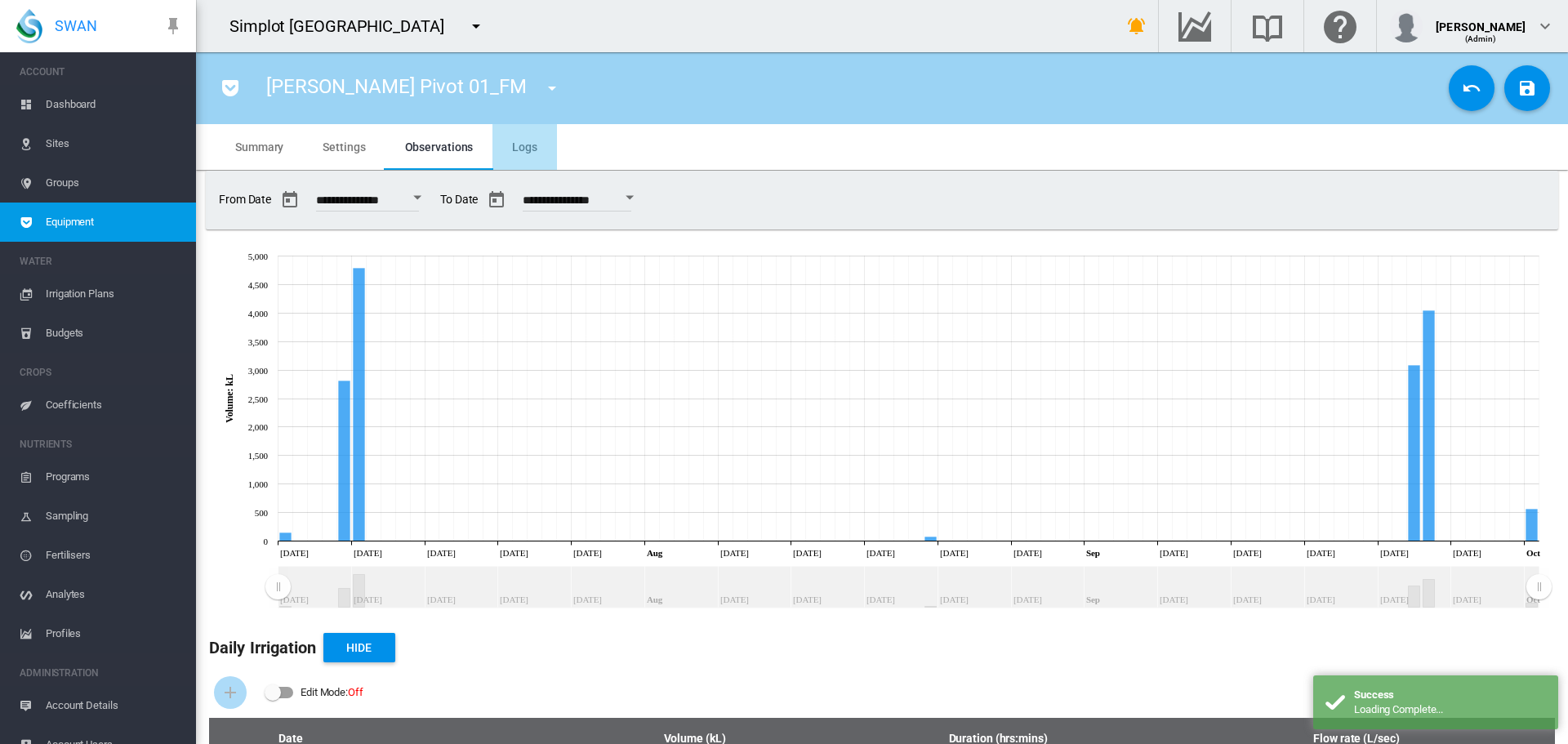
click at [523, 144] on span "Logs" at bounding box center [525, 147] width 26 height 13
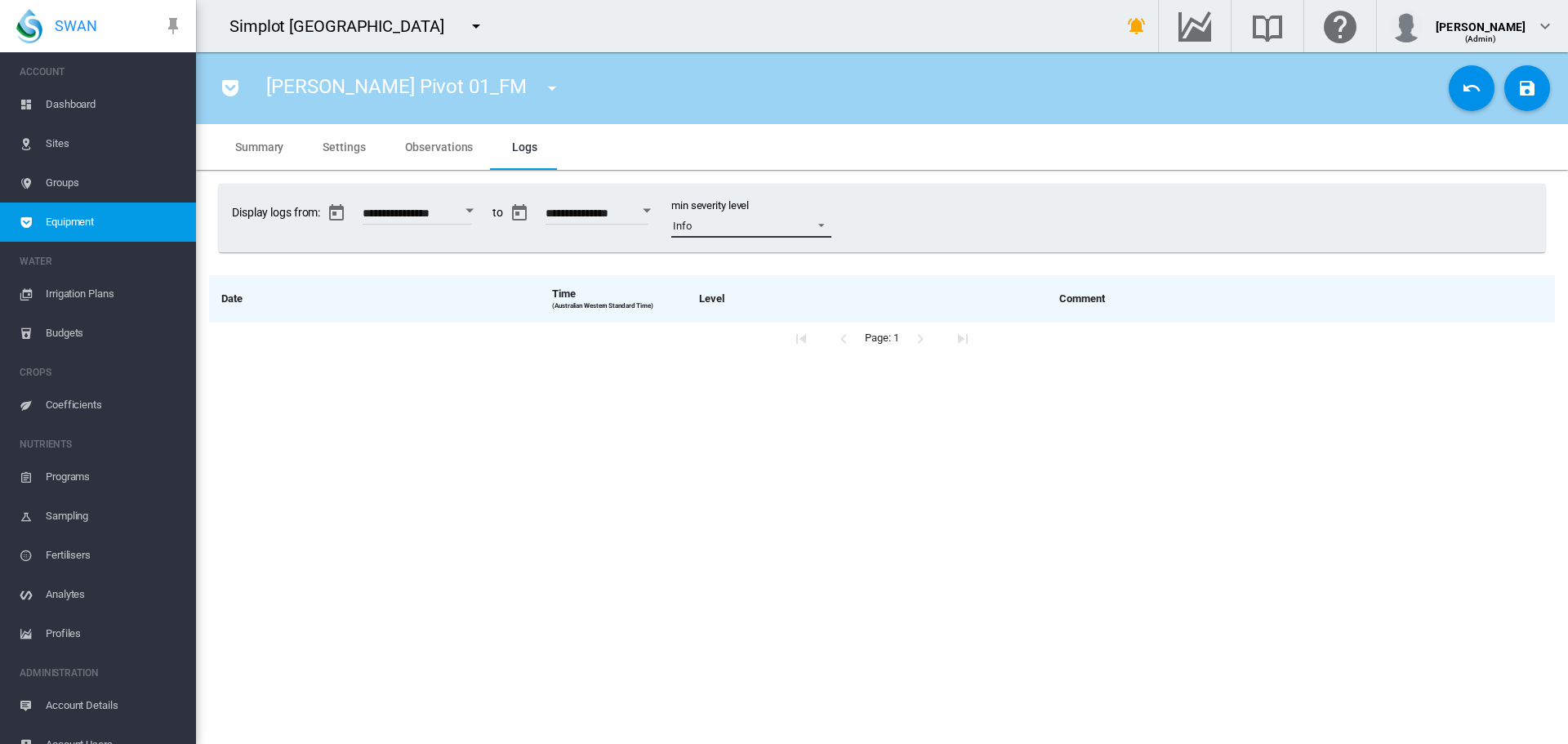
click at [804, 228] on span "Info" at bounding box center [738, 226] width 131 height 15
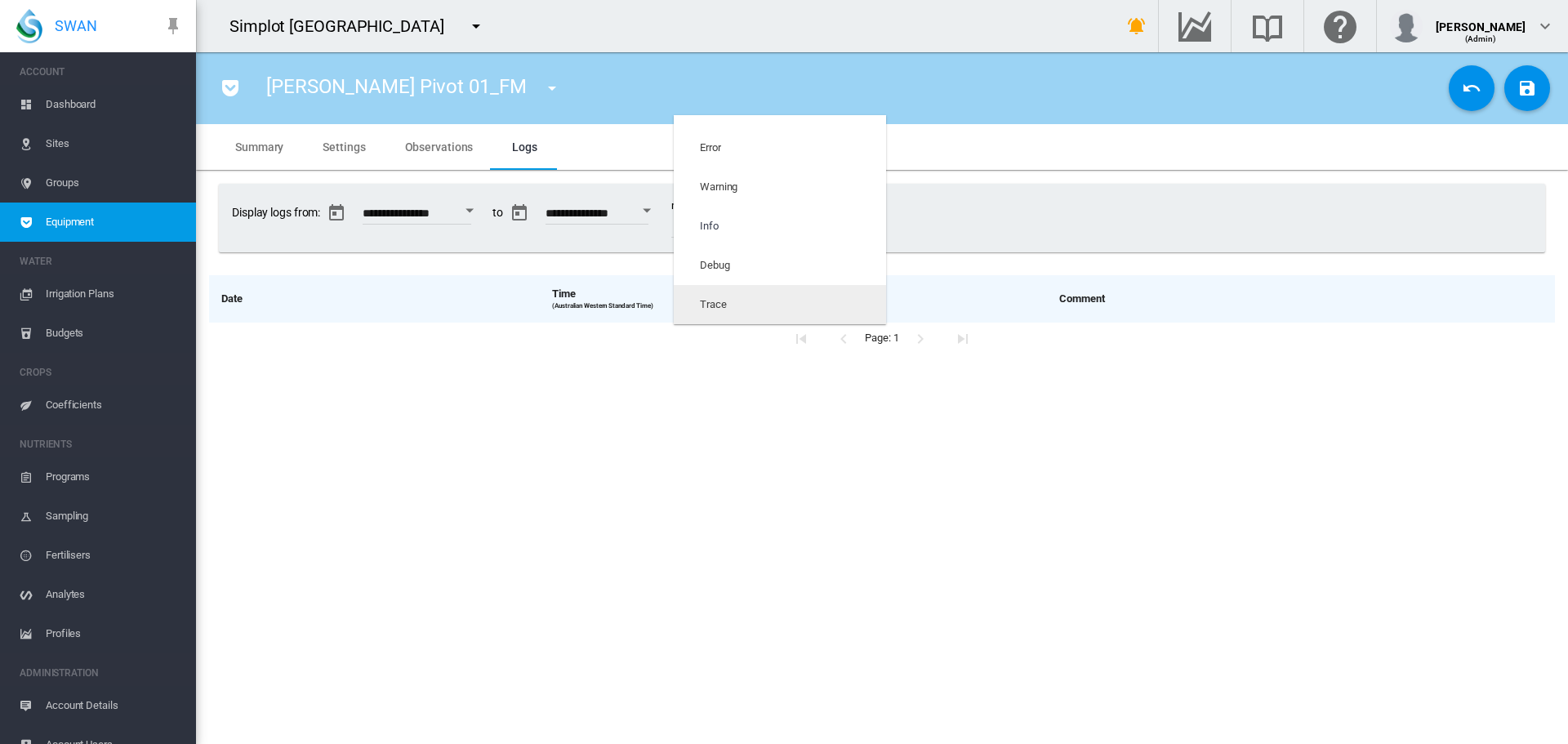
click at [826, 296] on md-option "Trace" at bounding box center [780, 304] width 212 height 39
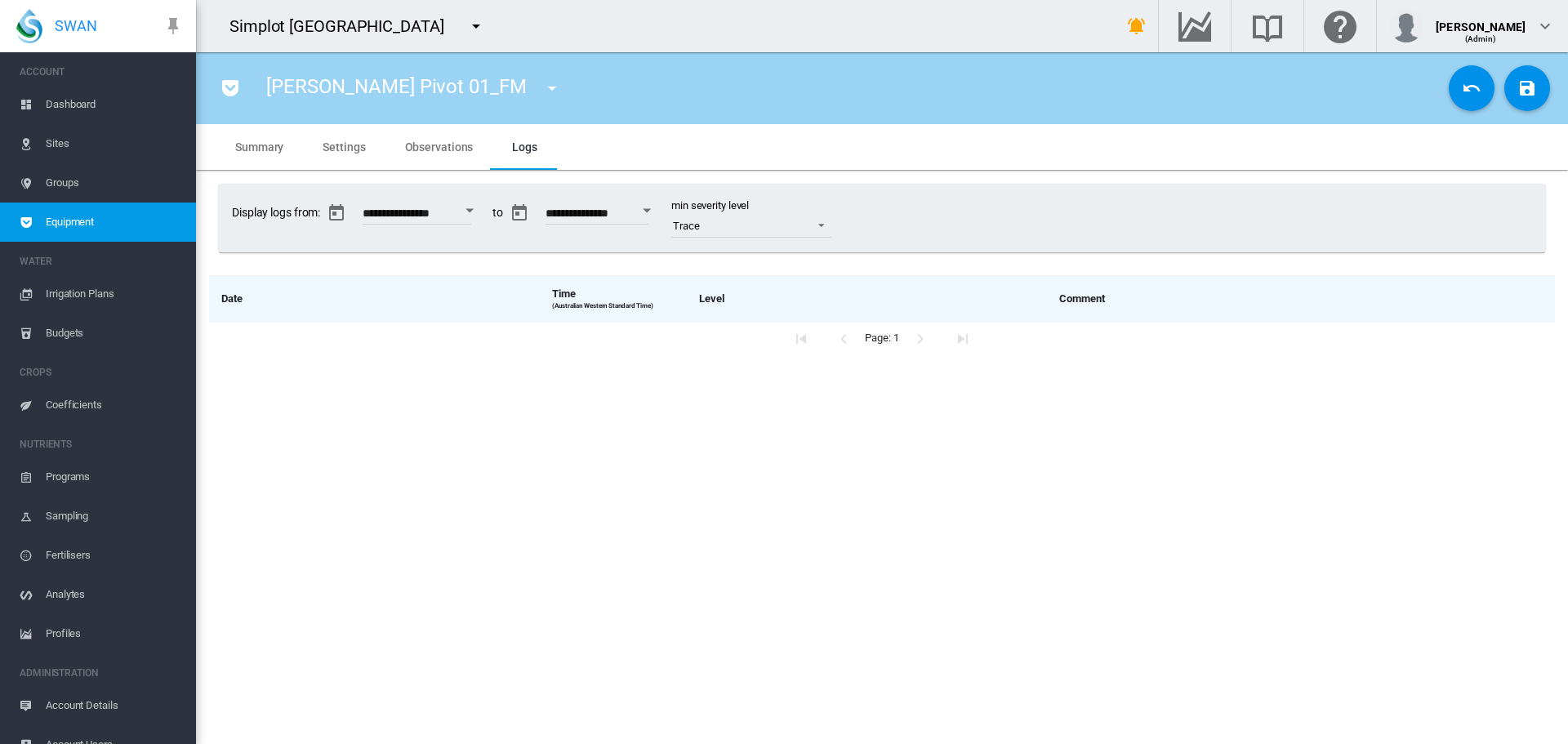
click at [643, 217] on input "**********" at bounding box center [597, 215] width 103 height 17
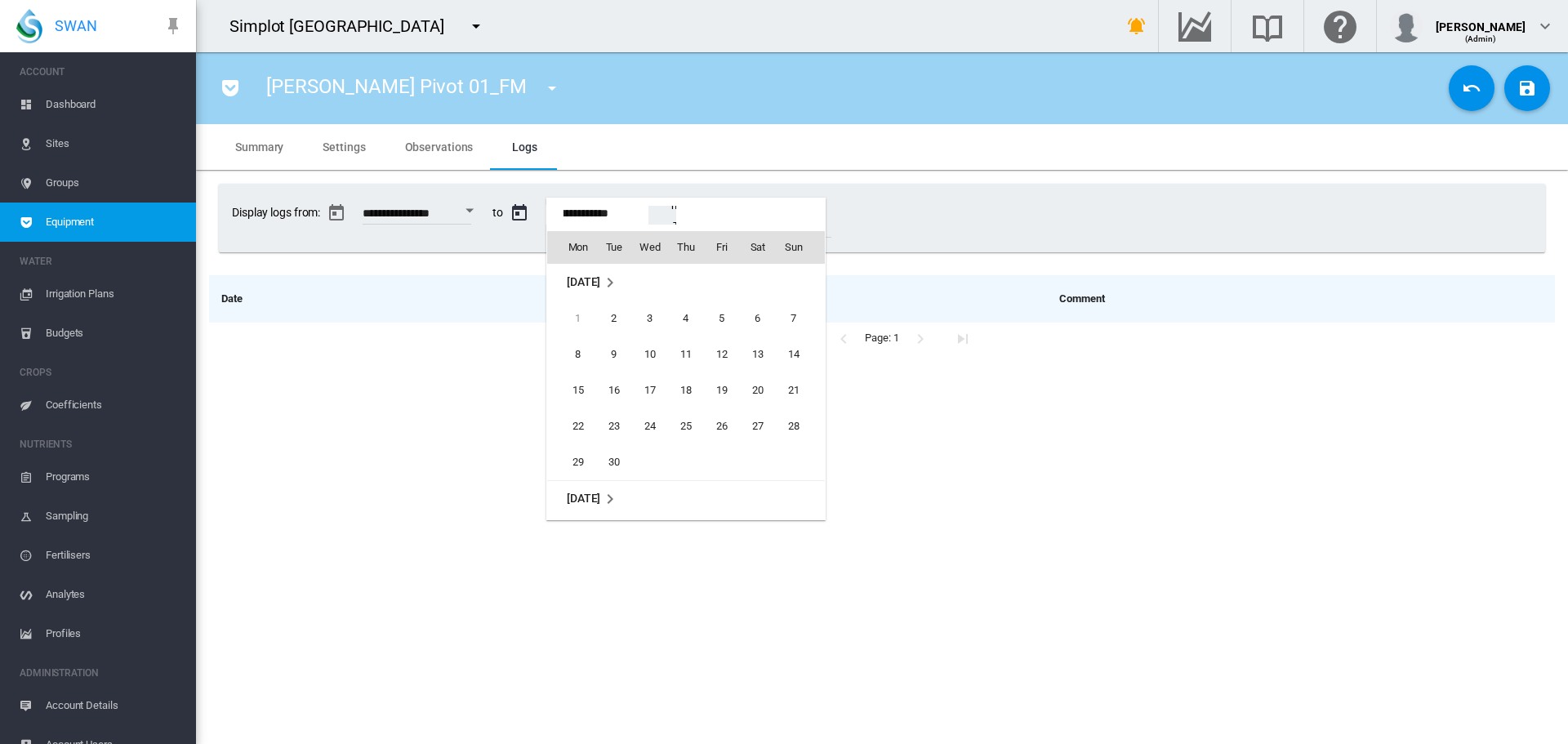
scroll to position [216, 0]
click at [719, 322] on span "3" at bounding box center [721, 318] width 32 height 32
type input "**********"
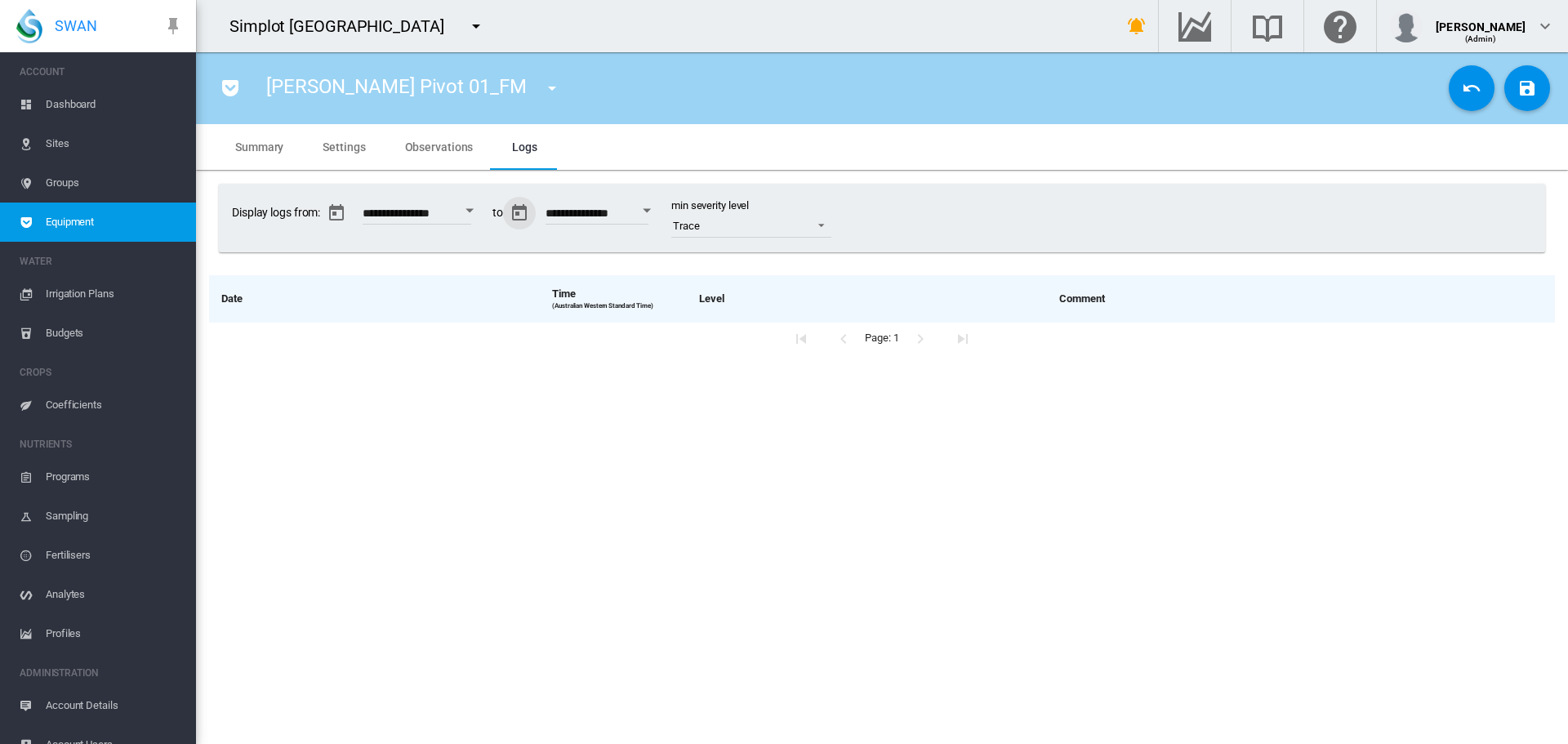
click at [479, 211] on button "Open calendar" at bounding box center [469, 210] width 29 height 29
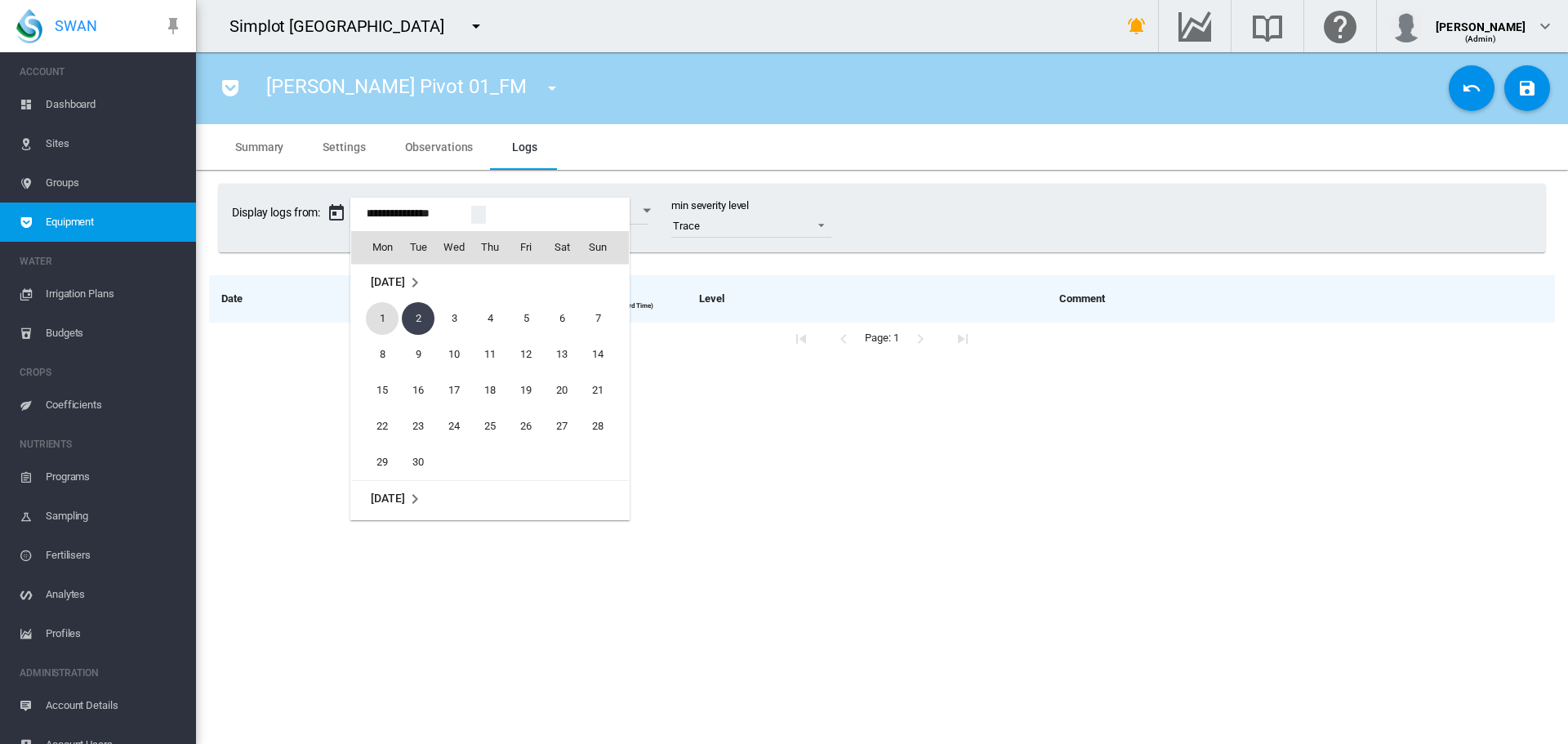
scroll to position [40512, 0]
click at [385, 355] on td "25" at bounding box center [375, 373] width 49 height 36
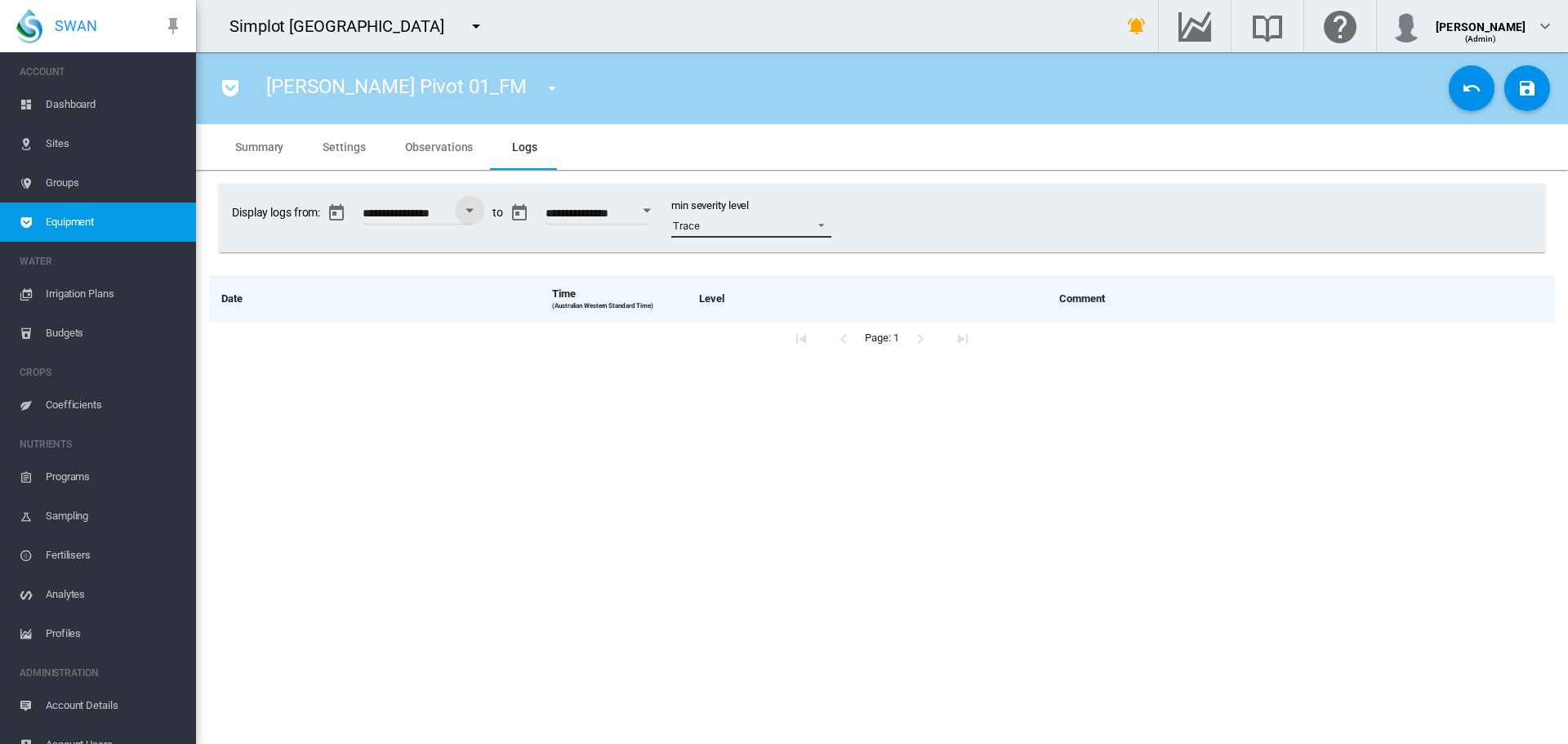
click at [804, 232] on span "Trace" at bounding box center [738, 226] width 131 height 15
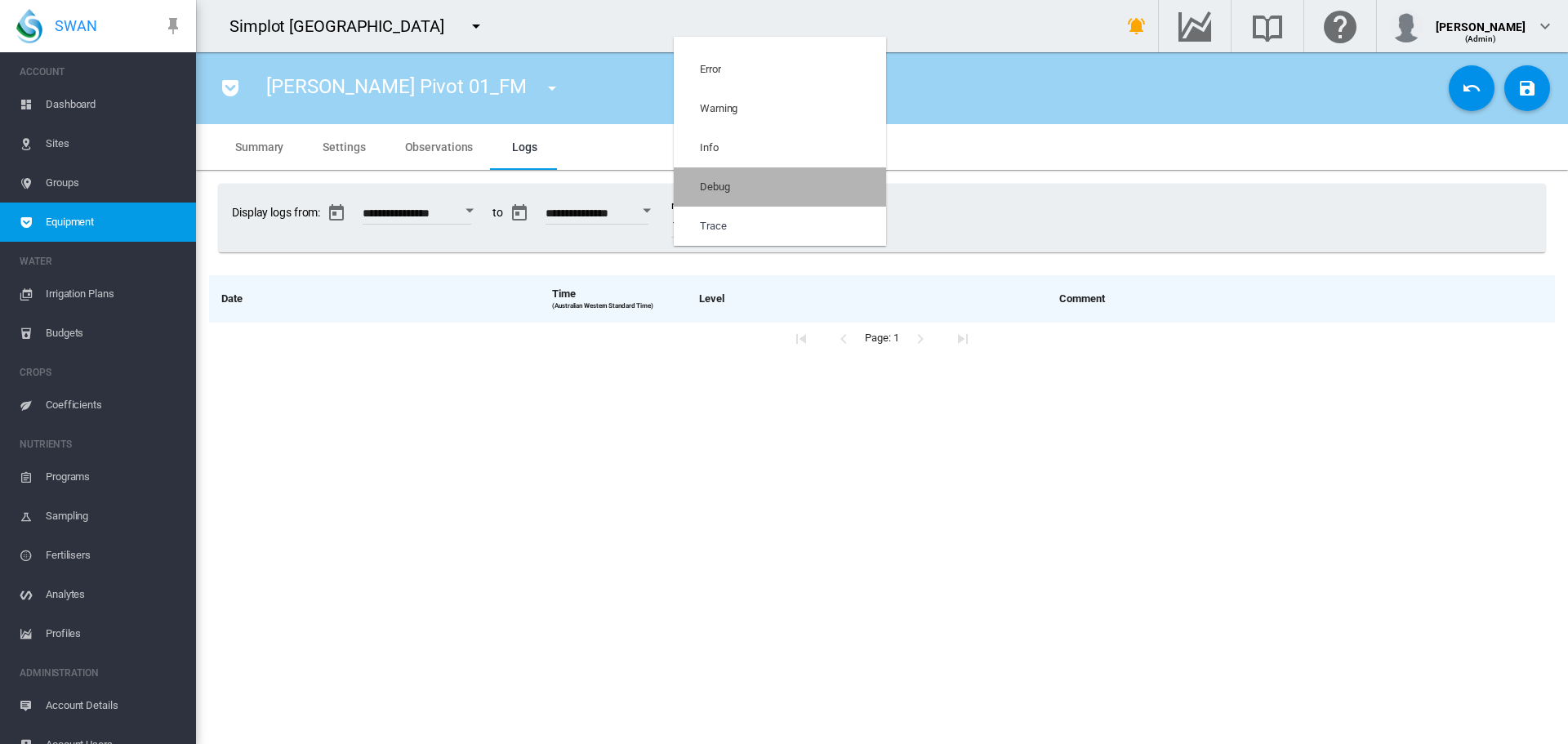
click at [827, 175] on md-option "Debug" at bounding box center [780, 186] width 212 height 39
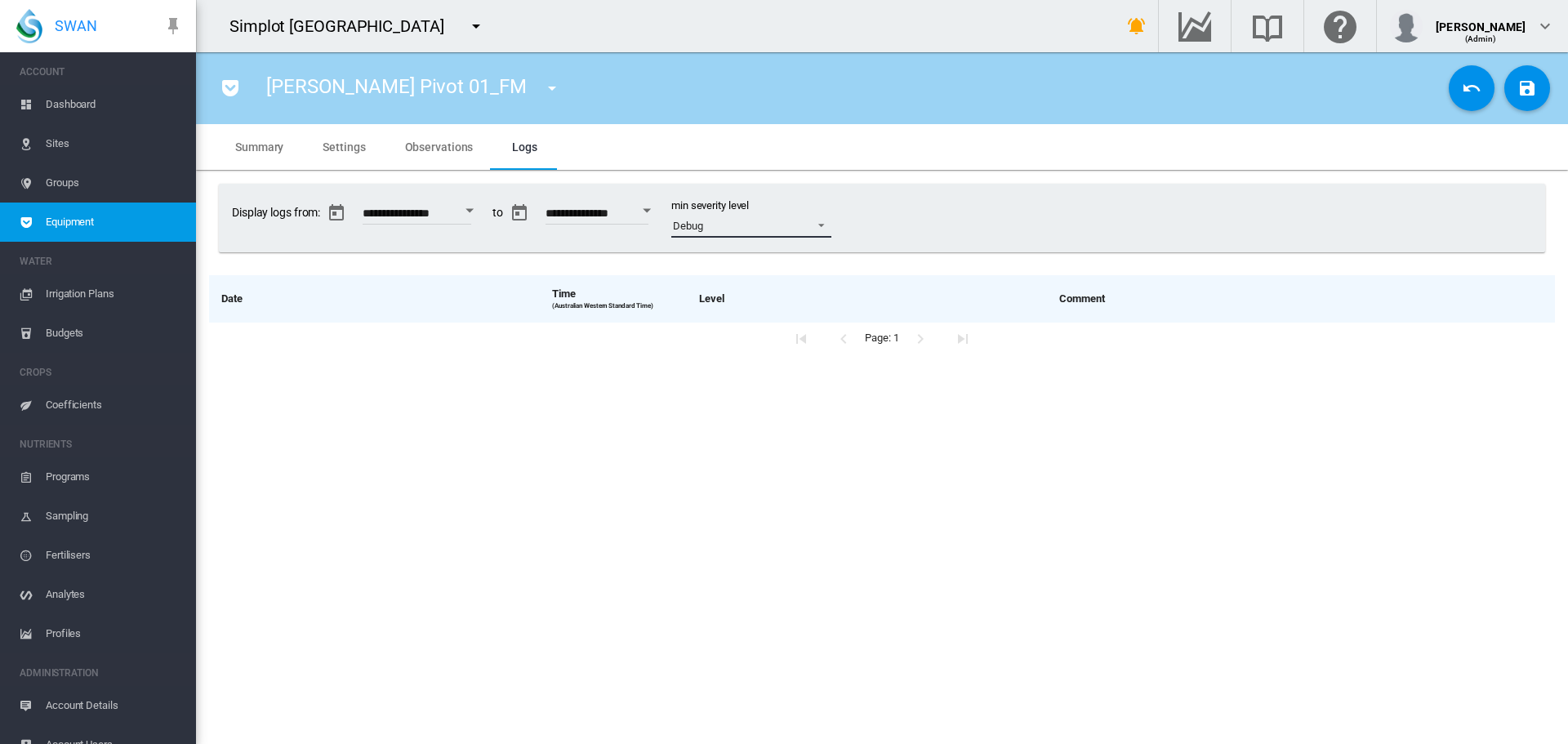
click at [804, 231] on span "Debug" at bounding box center [738, 226] width 131 height 15
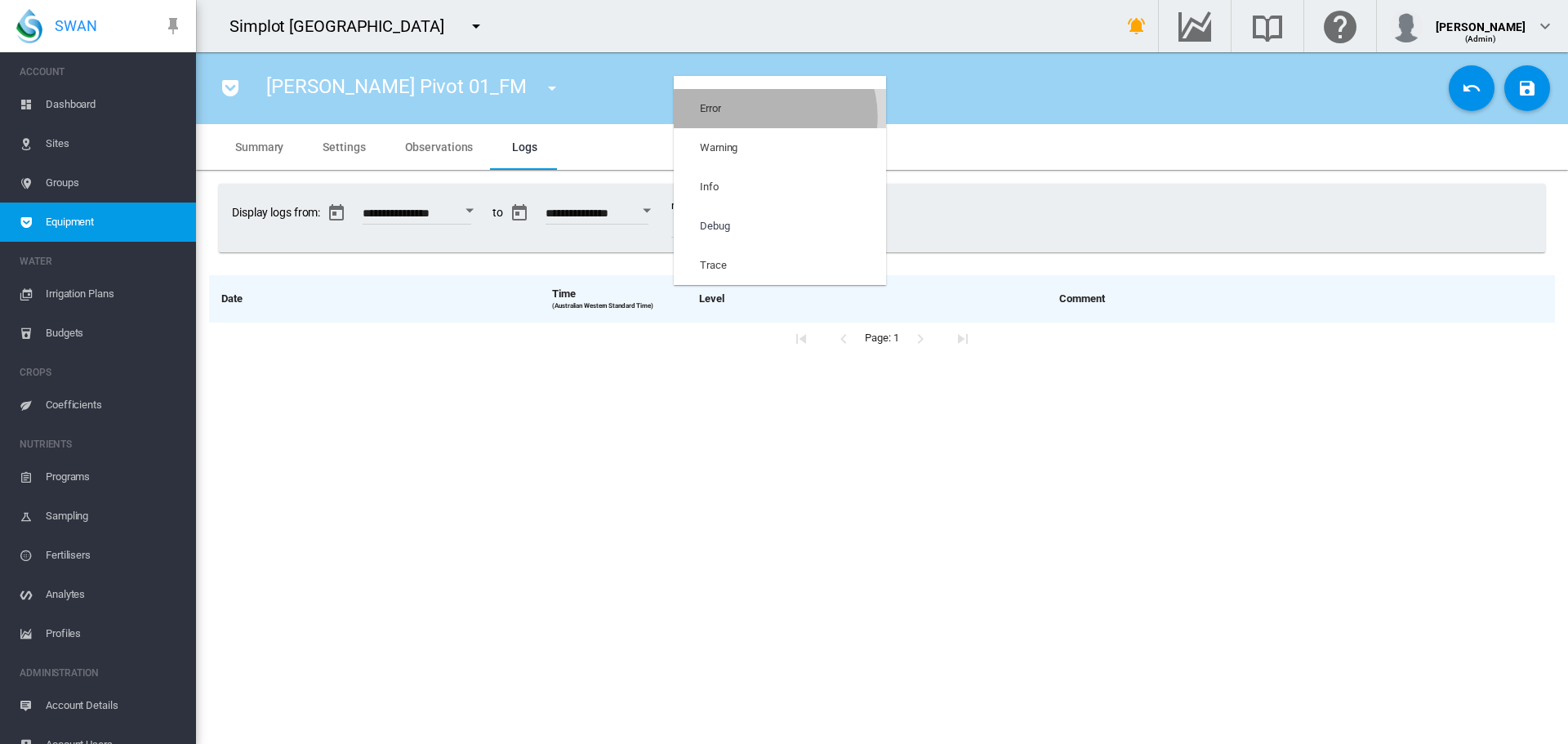
click at [767, 117] on md-option "Error" at bounding box center [780, 108] width 212 height 39
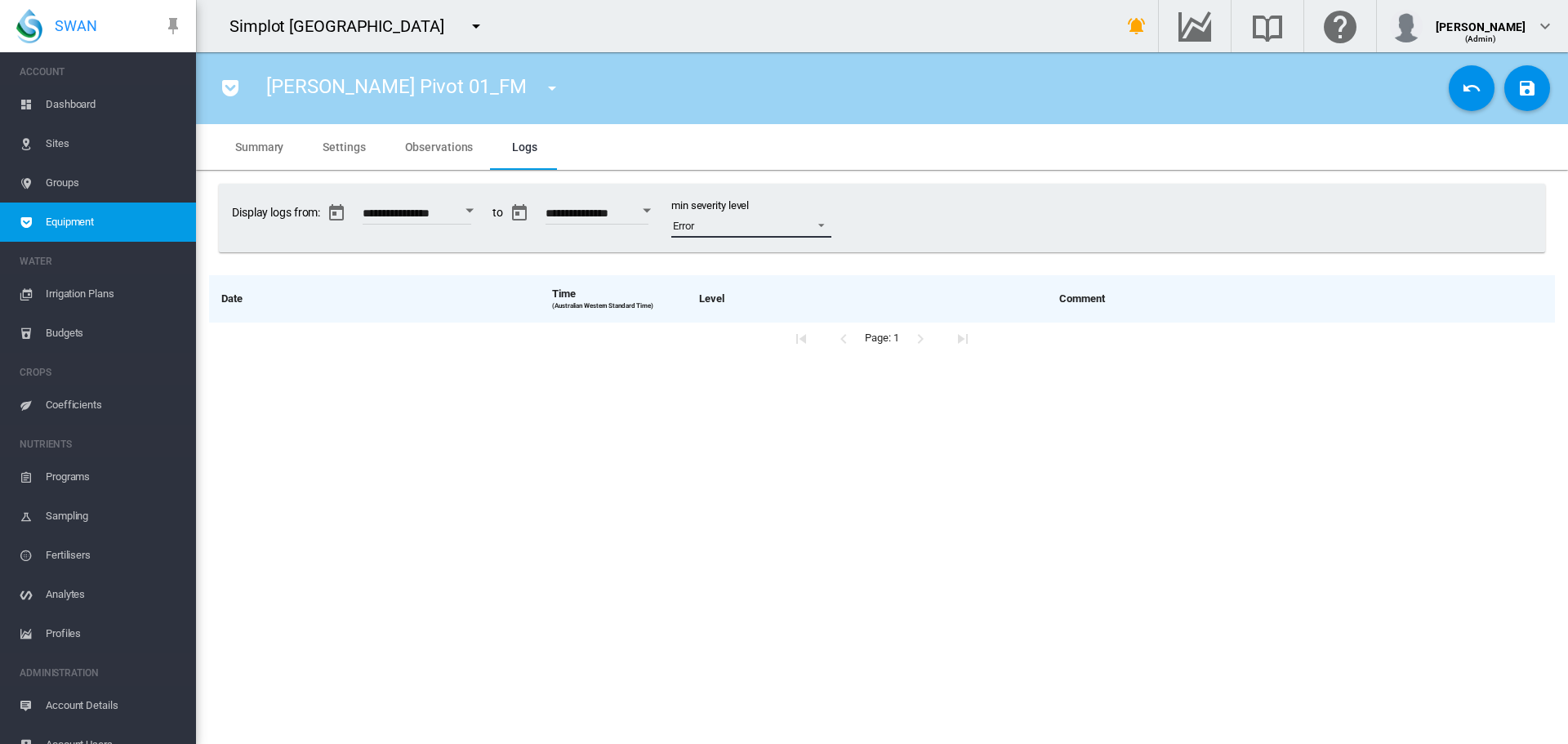
click at [781, 225] on span "Error" at bounding box center [738, 226] width 131 height 15
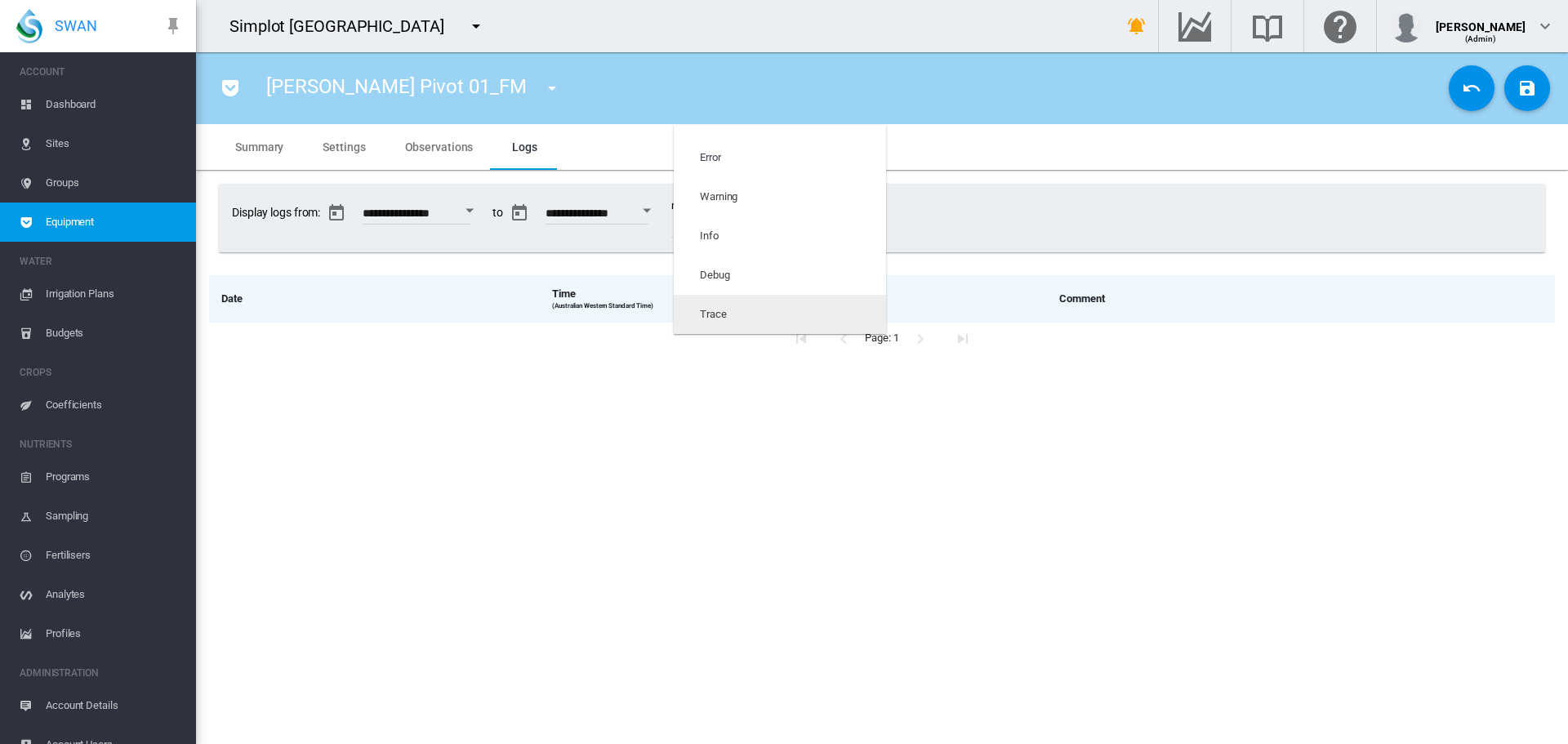
click at [803, 304] on md-option "Trace" at bounding box center [780, 314] width 212 height 39
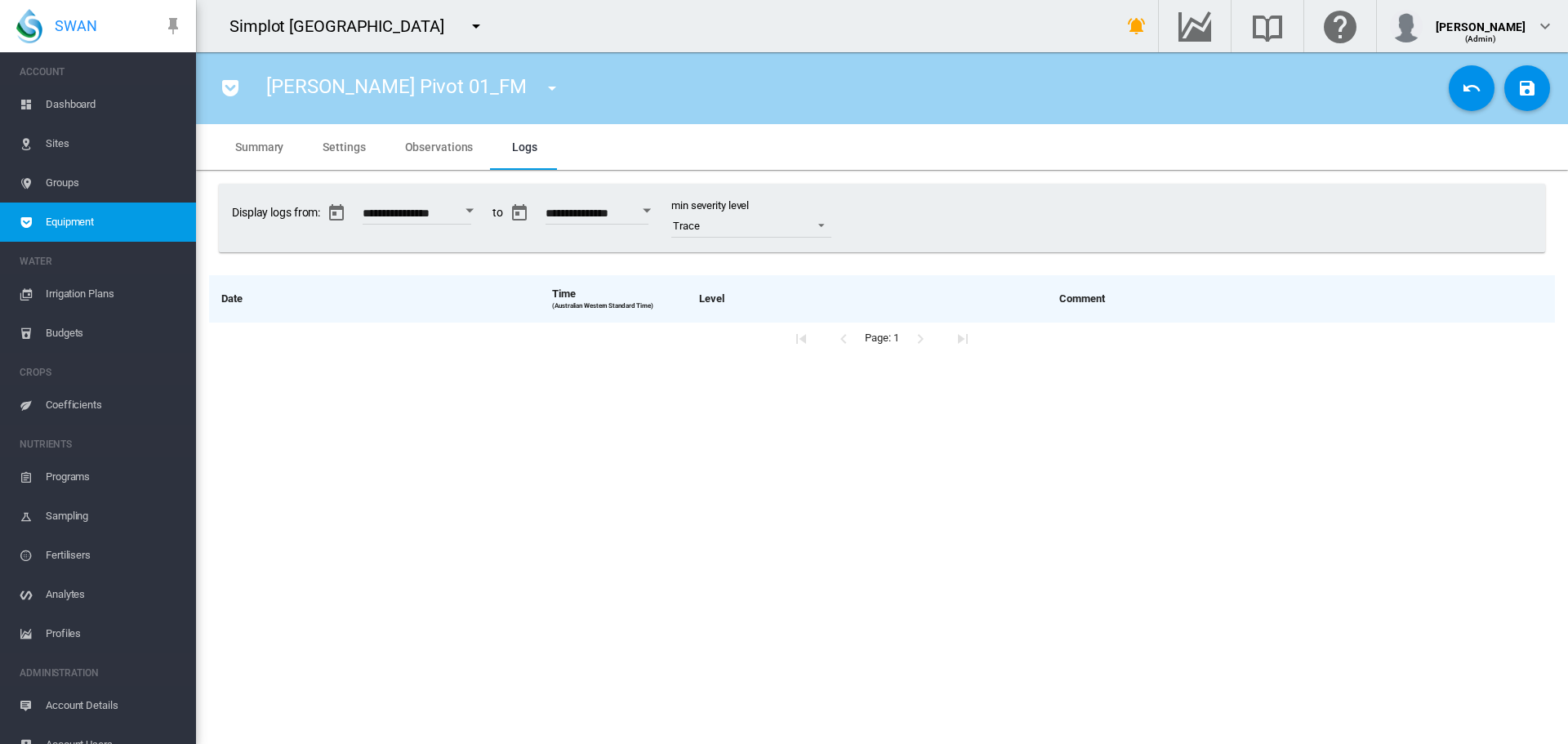
click at [473, 210] on button "Open calendar" at bounding box center [469, 210] width 29 height 29
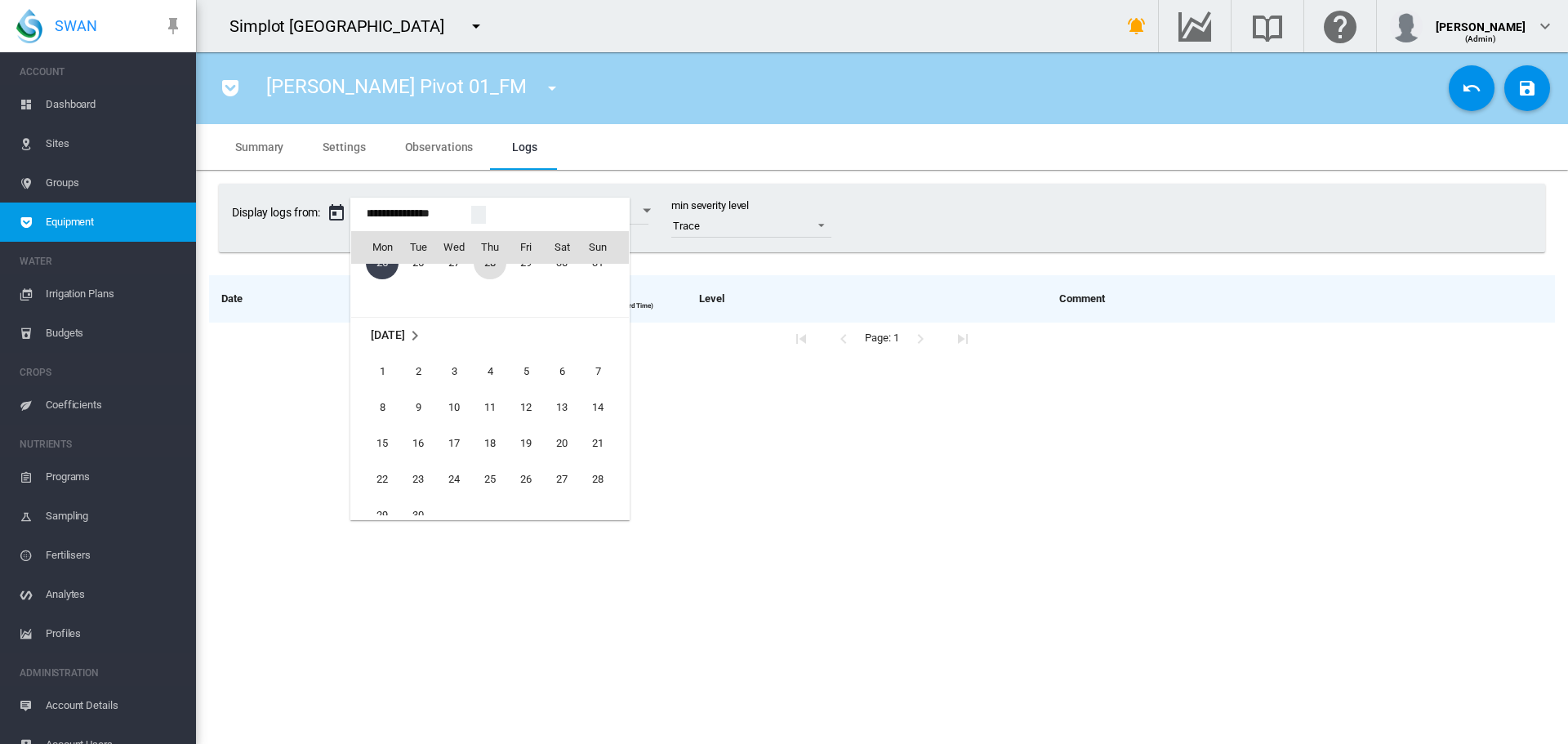
scroll to position [40785, 0]
click at [462, 423] on span "1" at bounding box center [453, 424] width 32 height 32
type input "**********"
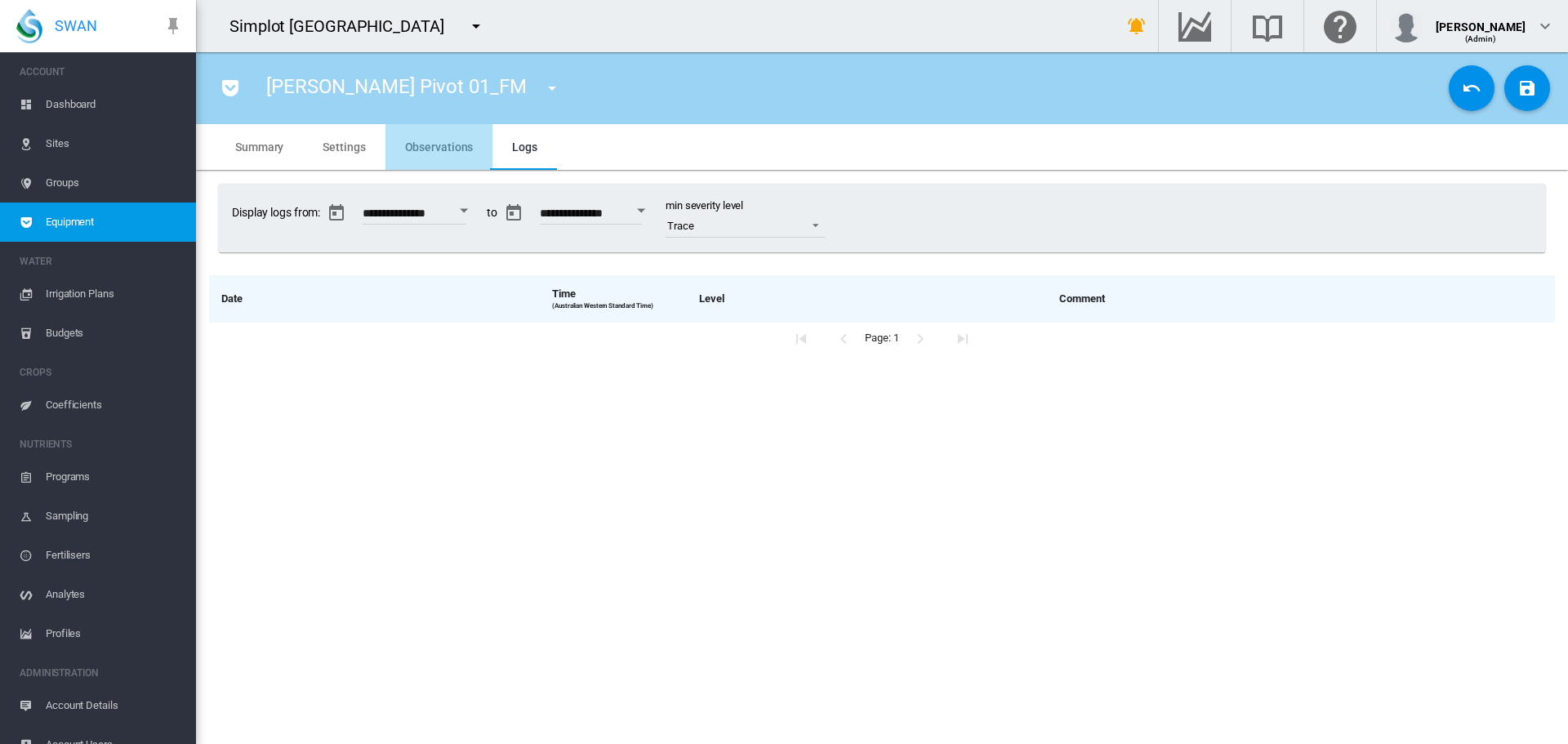
click at [461, 140] on span "Observations" at bounding box center [439, 147] width 69 height 13
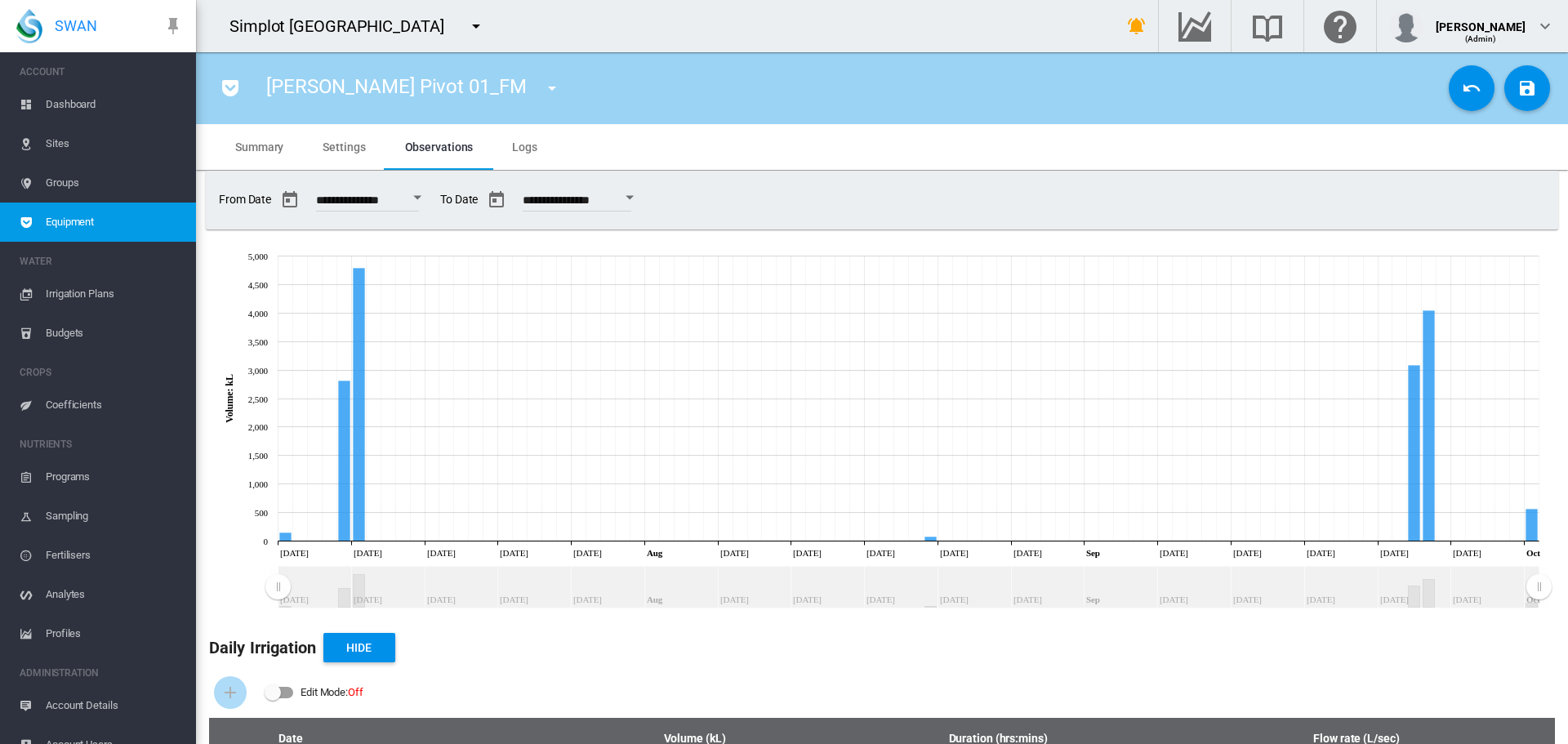
click at [134, 110] on span "Dashboard" at bounding box center [114, 104] width 138 height 39
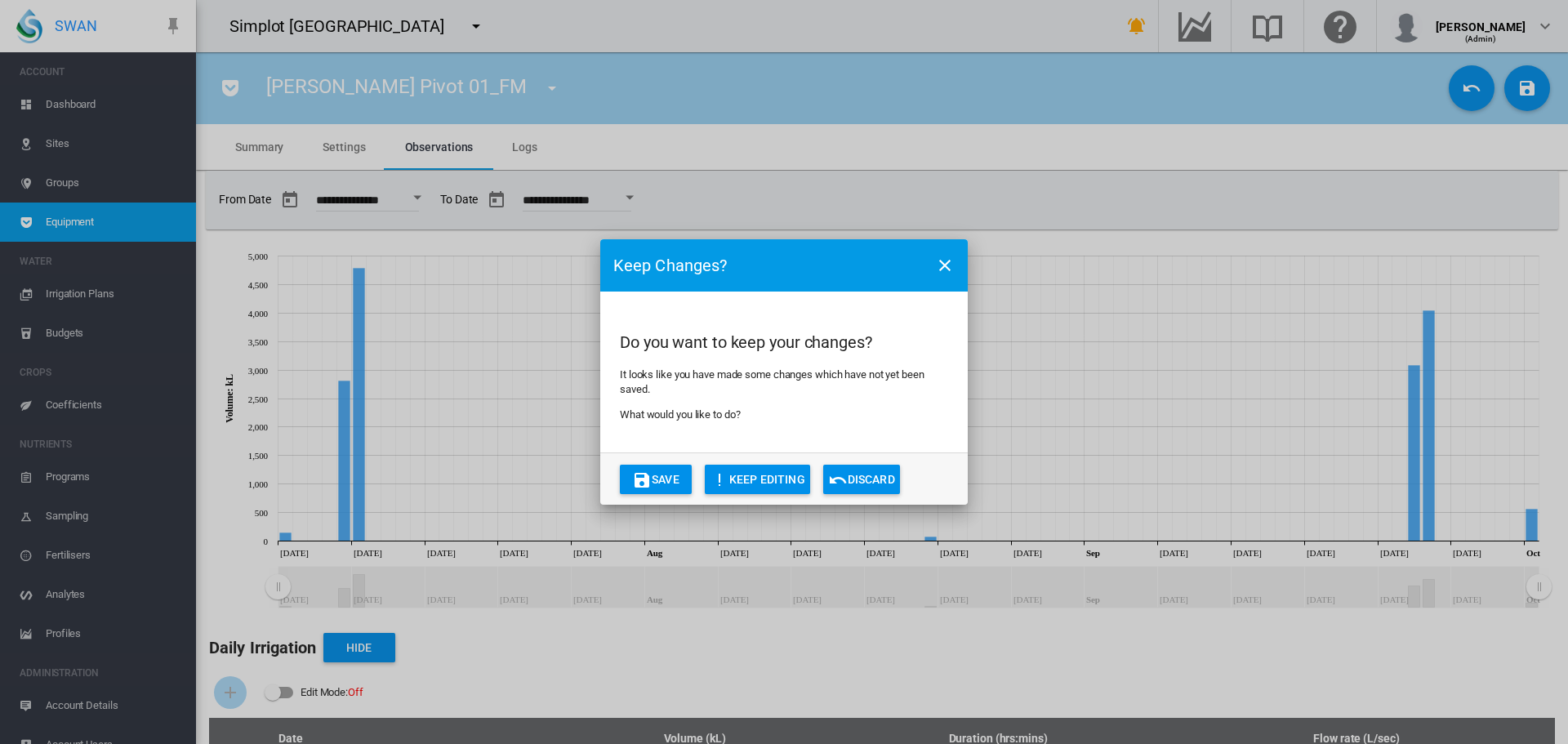
click at [947, 259] on md-icon "icon-close" at bounding box center [945, 265] width 20 height 20
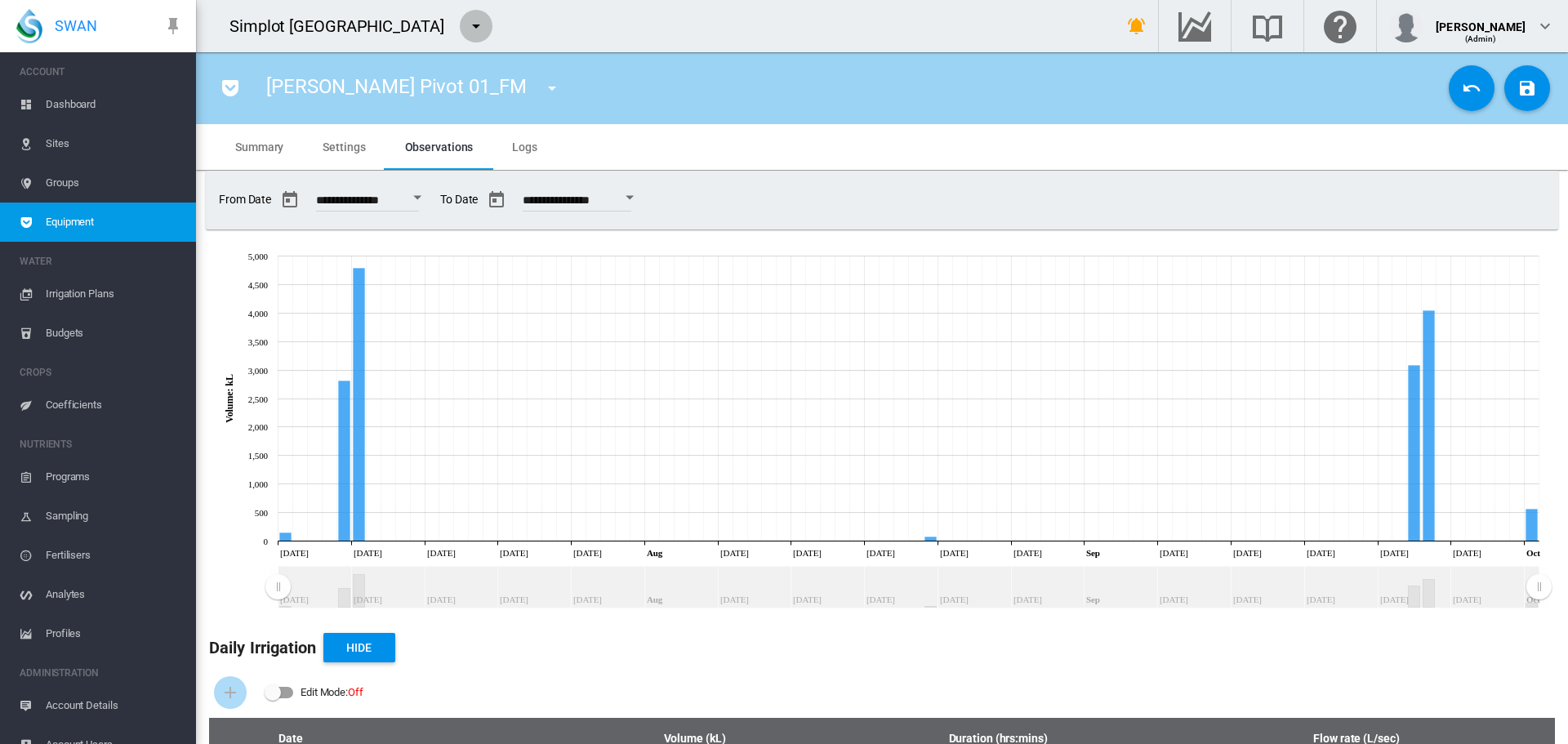
click at [467, 21] on md-icon "icon-menu-down" at bounding box center [477, 27] width 20 height 20
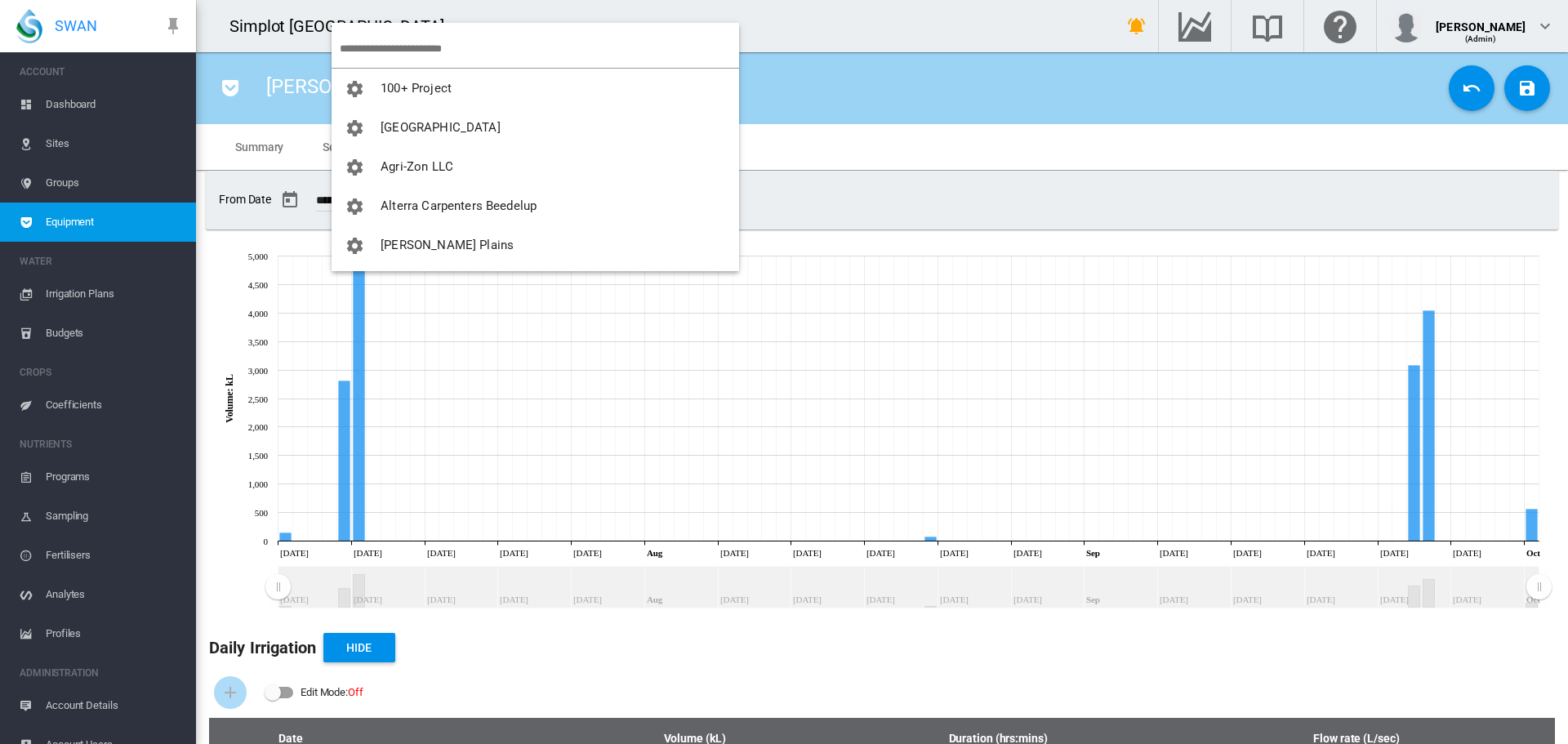
click at [380, 56] on input "search" at bounding box center [540, 48] width 399 height 38
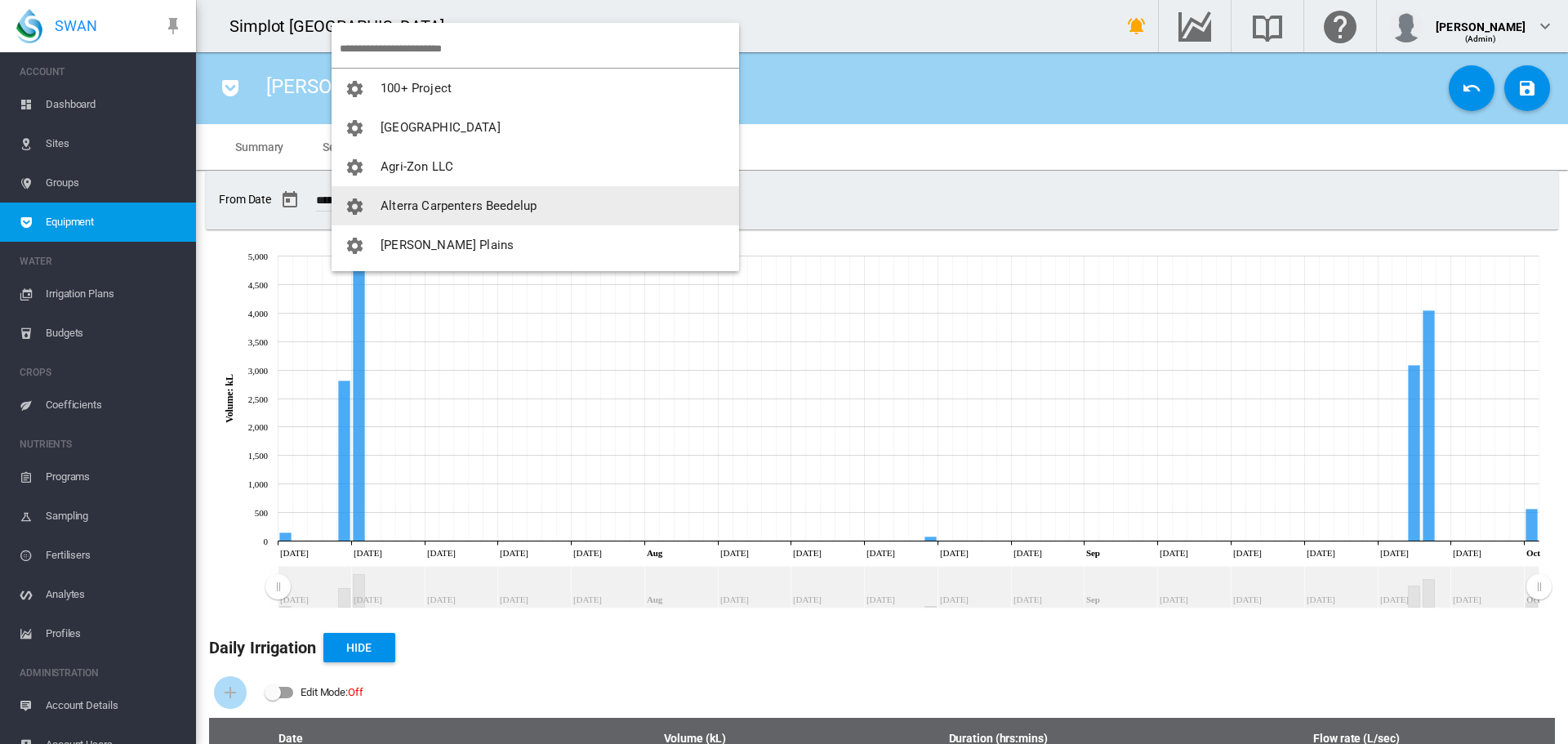
click at [332, 186] on button "Alterra Carpenters Beedelup" at bounding box center [535, 205] width 408 height 39
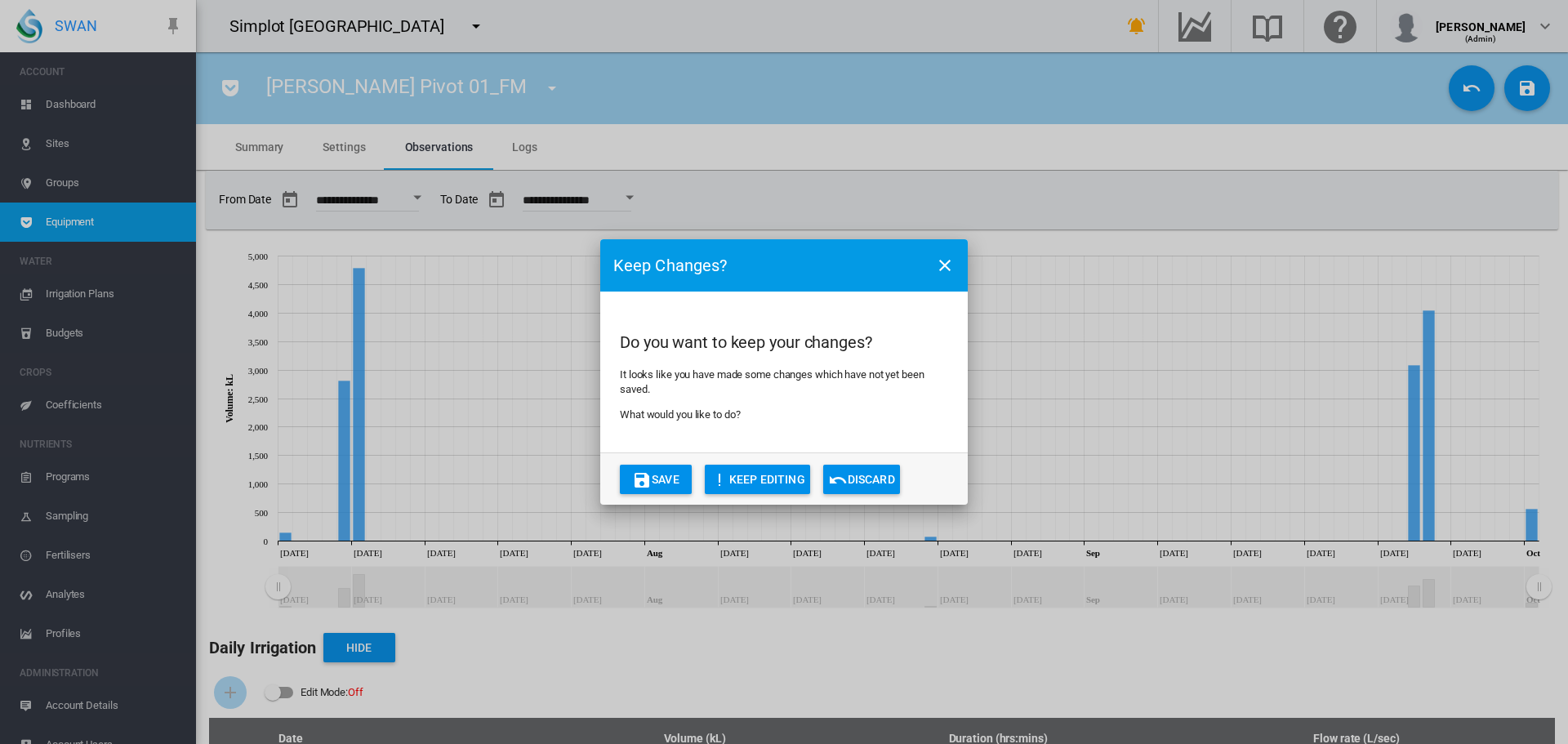
click at [858, 472] on button "Discard" at bounding box center [861, 479] width 77 height 29
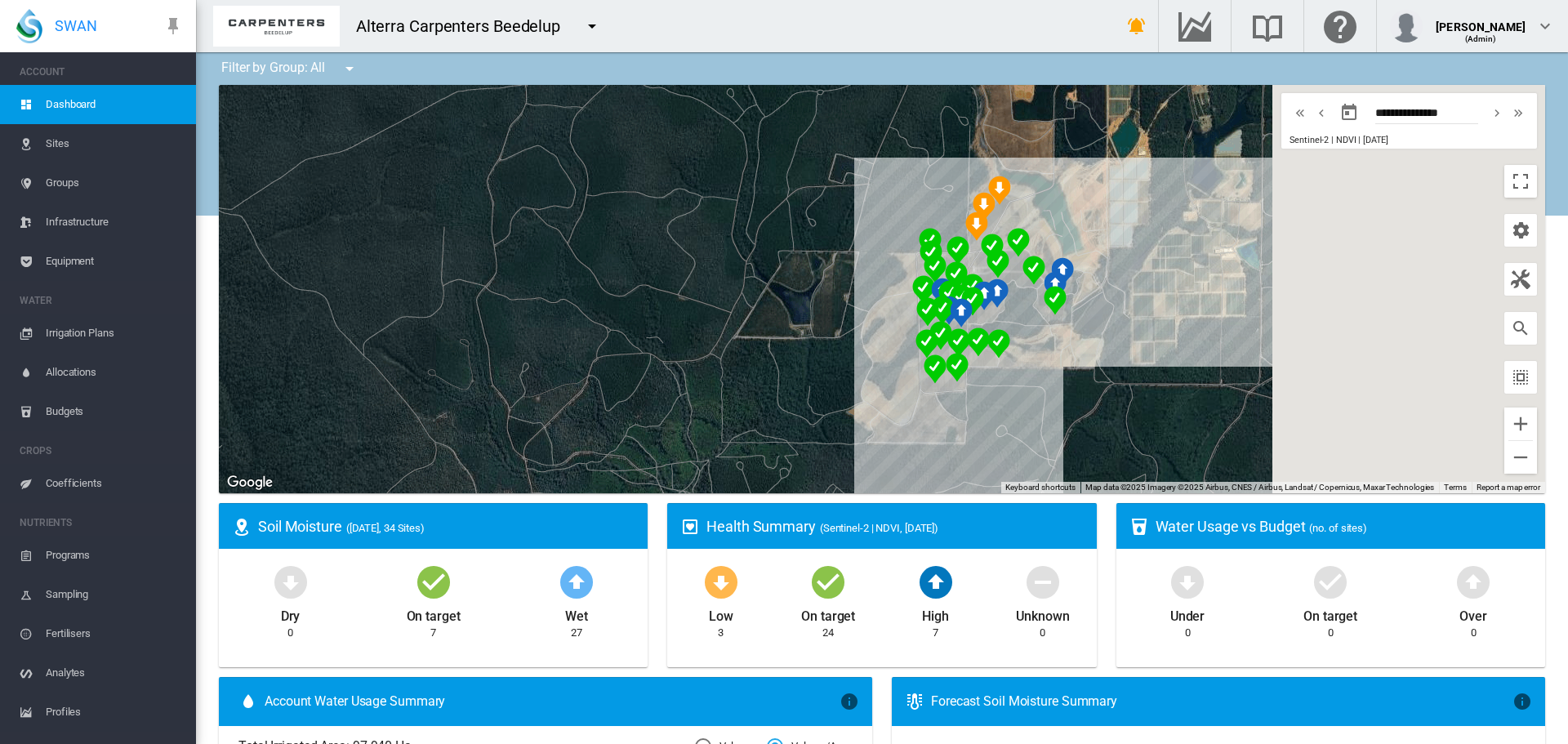
drag, startPoint x: 1053, startPoint y: 354, endPoint x: 511, endPoint y: 311, distance: 543.7
click at [644, 360] on div at bounding box center [882, 288] width 1326 height 408
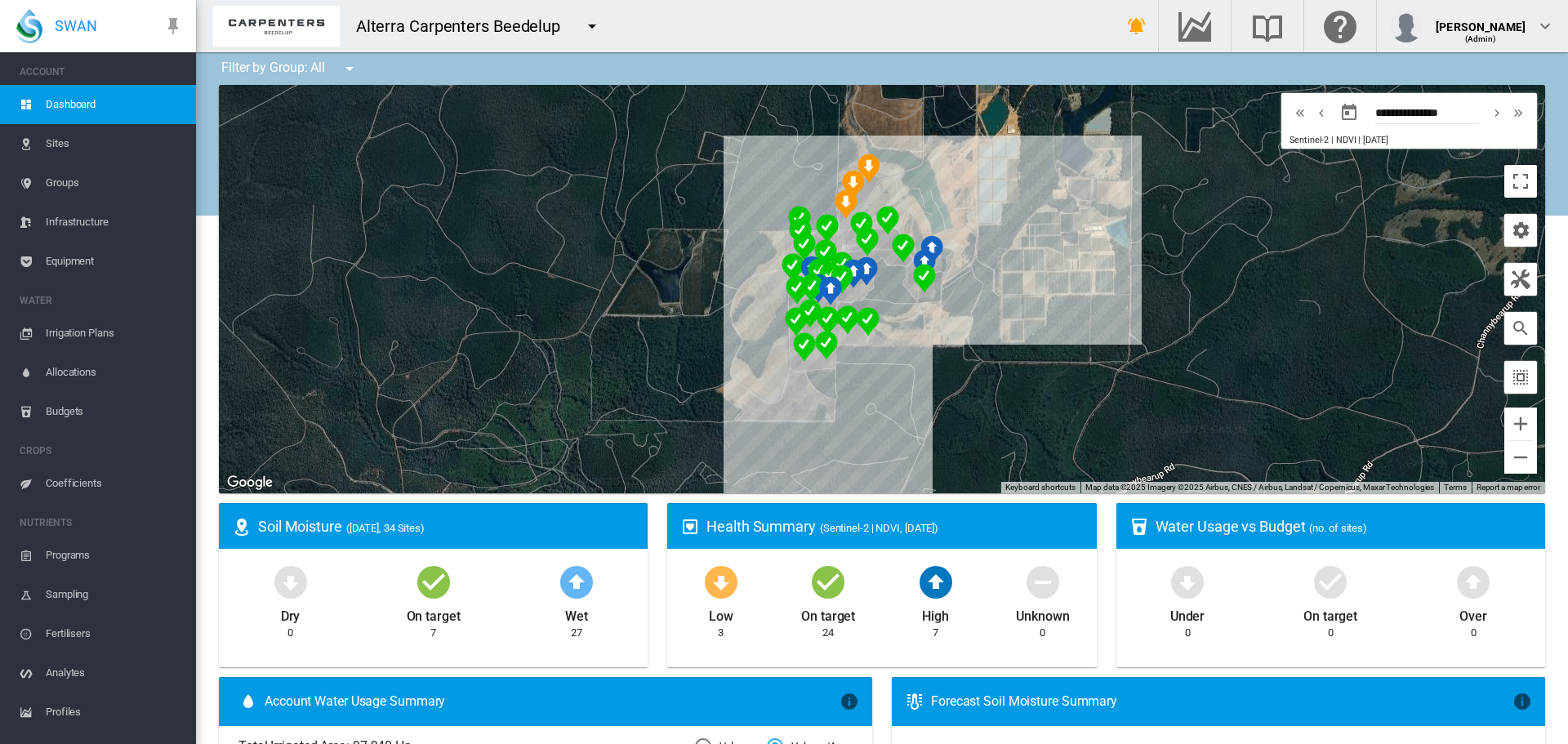
click at [133, 156] on span "Sites" at bounding box center [114, 143] width 138 height 39
